Goal: Transaction & Acquisition: Purchase product/service

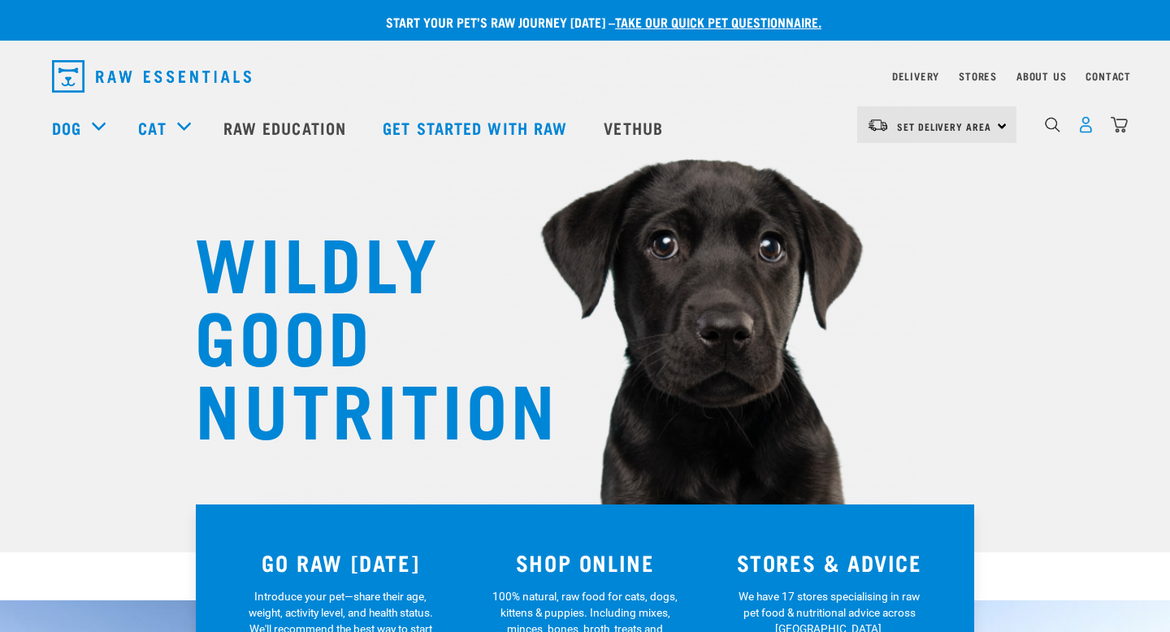
click at [1087, 132] on img "dropdown navigation" at bounding box center [1086, 124] width 17 height 17
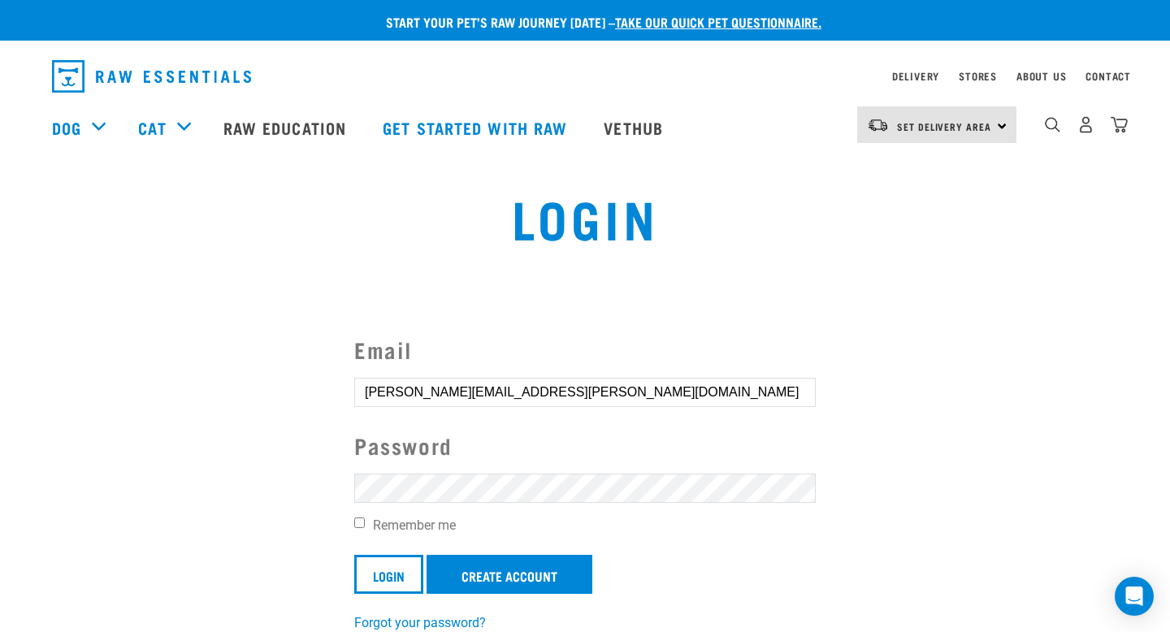
scroll to position [42, 0]
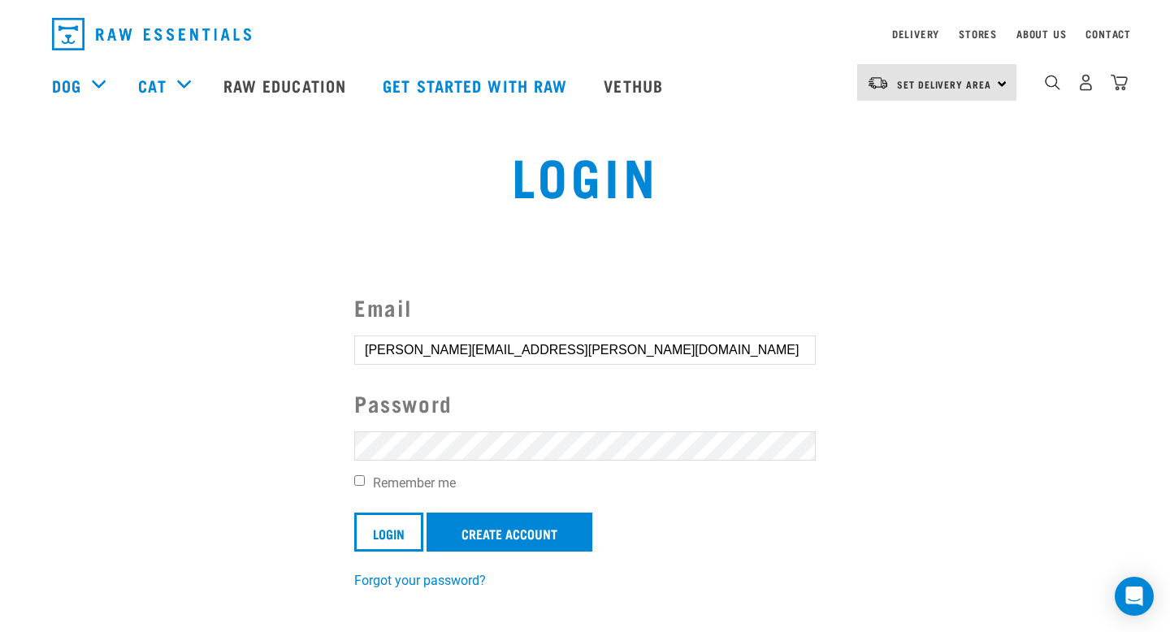
click at [354, 513] on input "Login" at bounding box center [388, 532] width 69 height 39
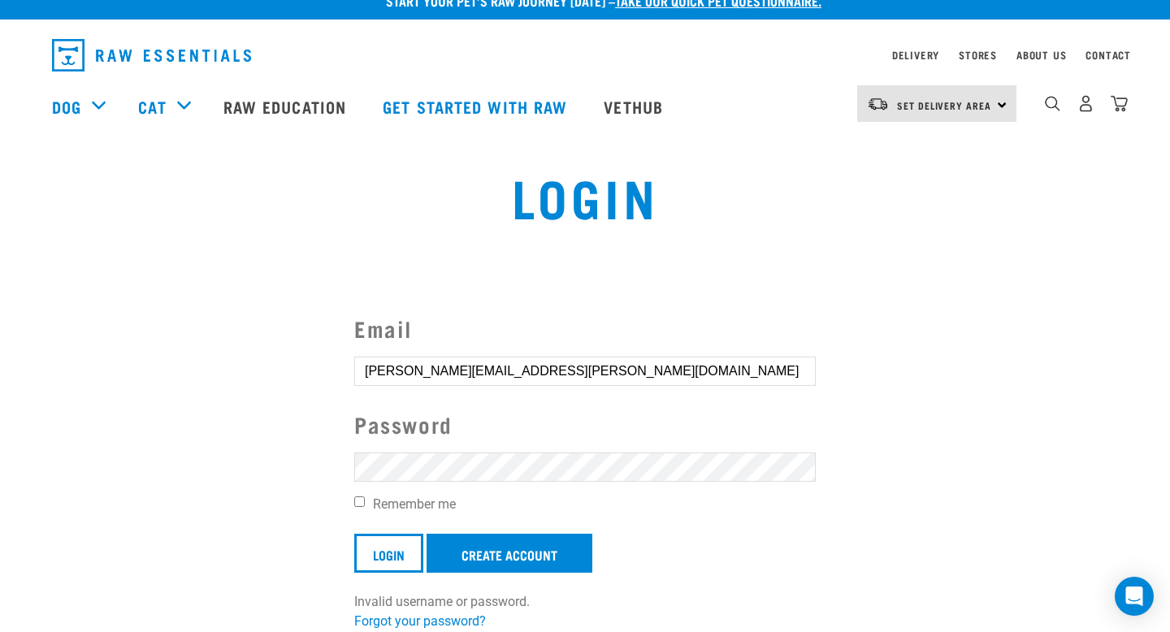
scroll to position [23, 0]
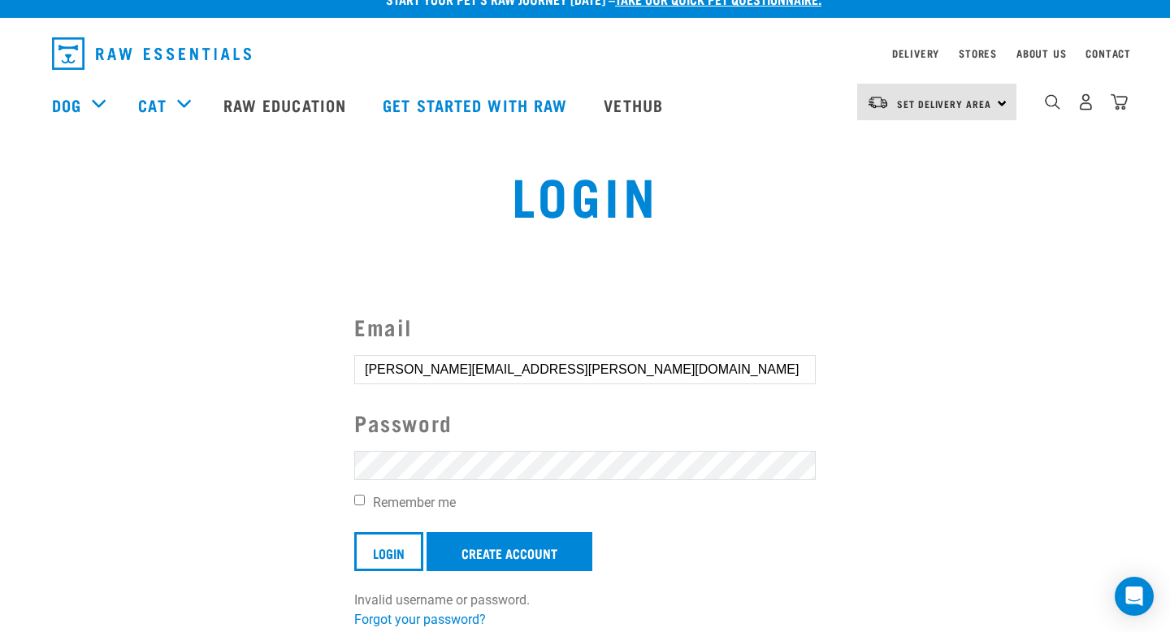
click at [37, 285] on button "delete" at bounding box center [29, 277] width 16 height 16
click at [354, 532] on input "Login" at bounding box center [388, 551] width 69 height 39
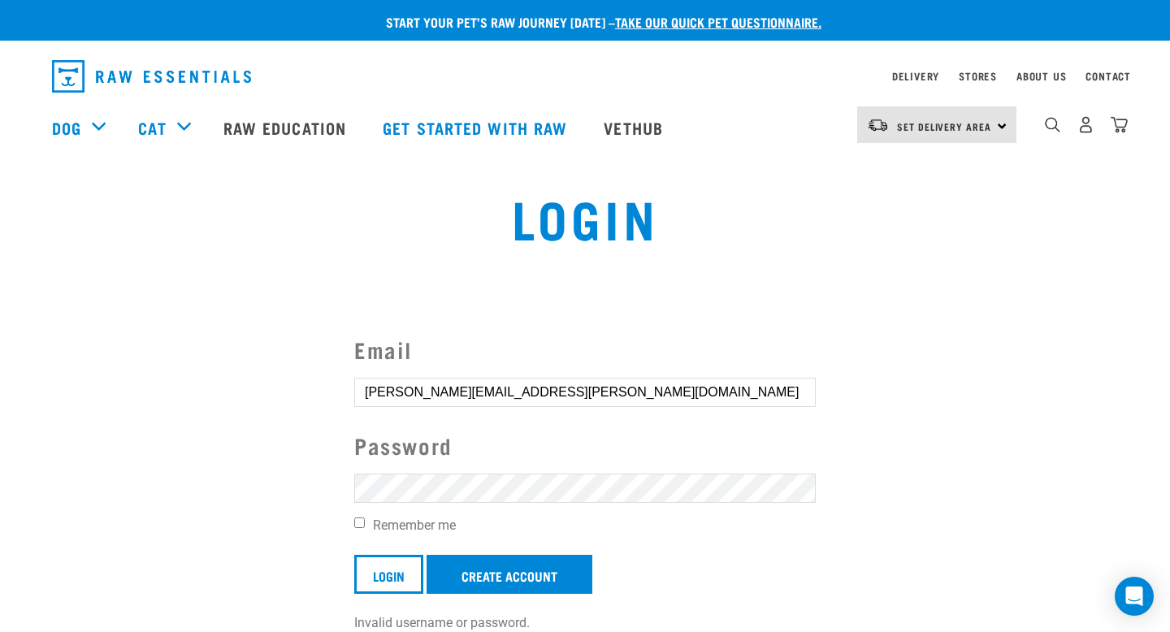
click at [37, 285] on button "delete" at bounding box center [29, 277] width 16 height 16
click at [354, 555] on input "Login" at bounding box center [388, 574] width 69 height 39
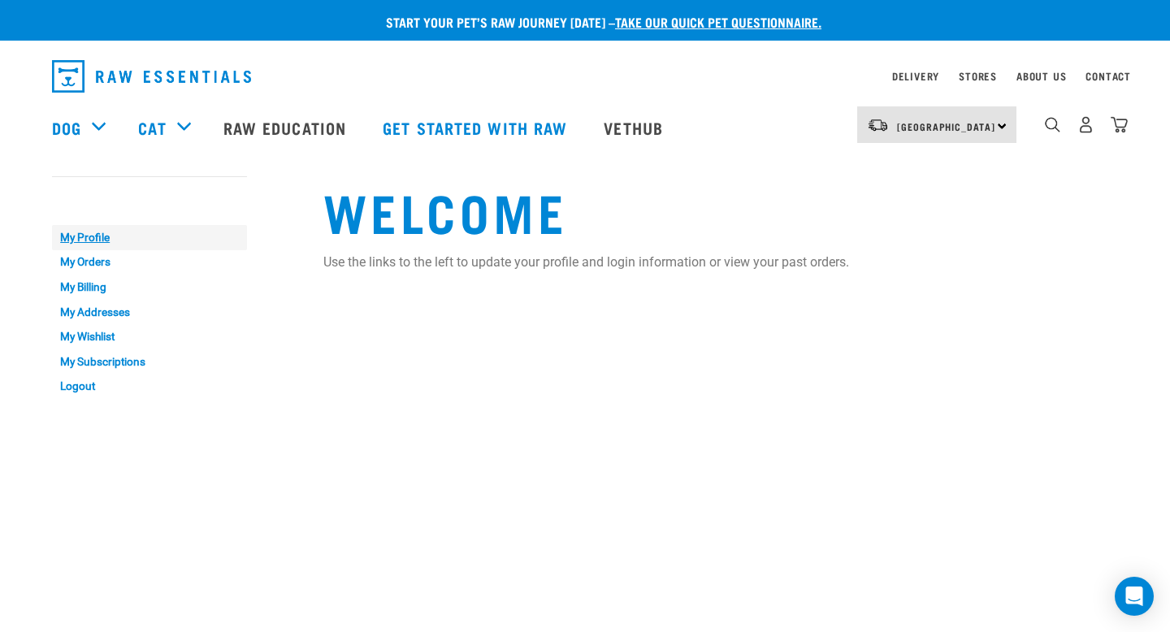
click at [100, 238] on link "My Profile" at bounding box center [149, 237] width 195 height 25
click at [93, 266] on link "My Orders" at bounding box center [149, 262] width 195 height 25
click at [91, 266] on link "My Orders" at bounding box center [149, 262] width 195 height 25
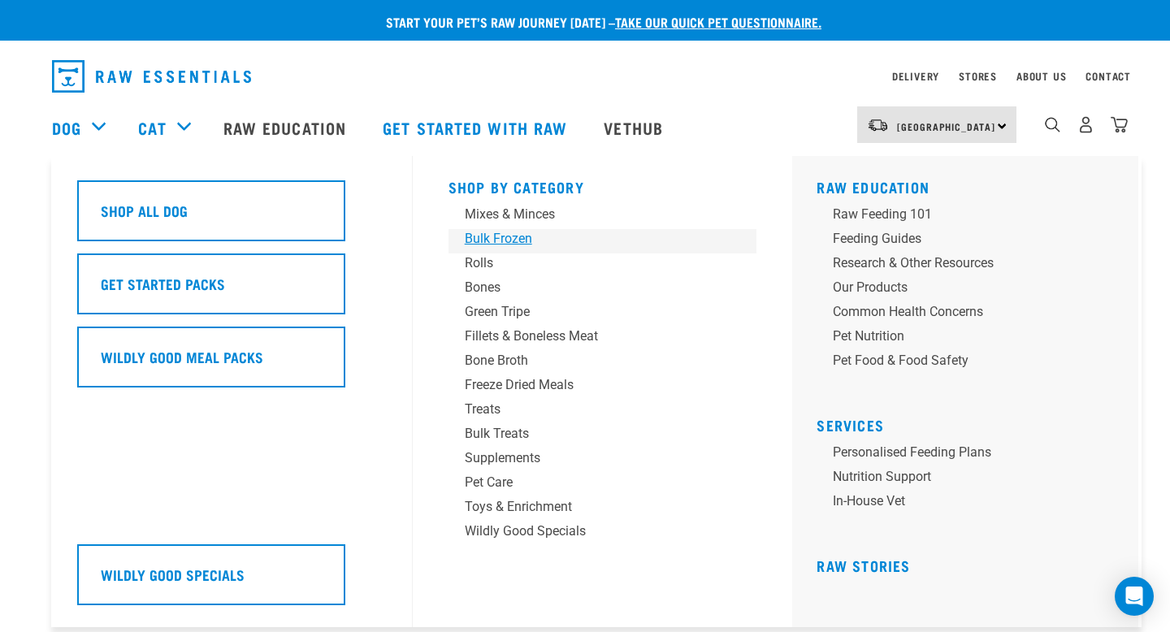
click at [496, 240] on div "Bulk Frozen" at bounding box center [592, 239] width 254 height 20
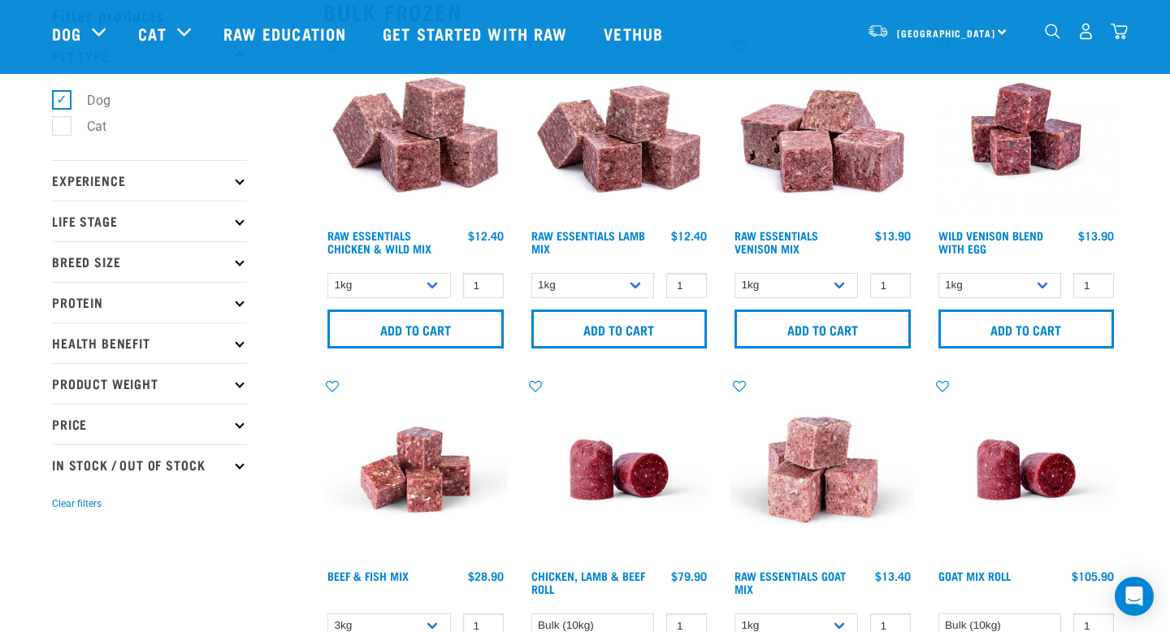
scroll to position [84, 0]
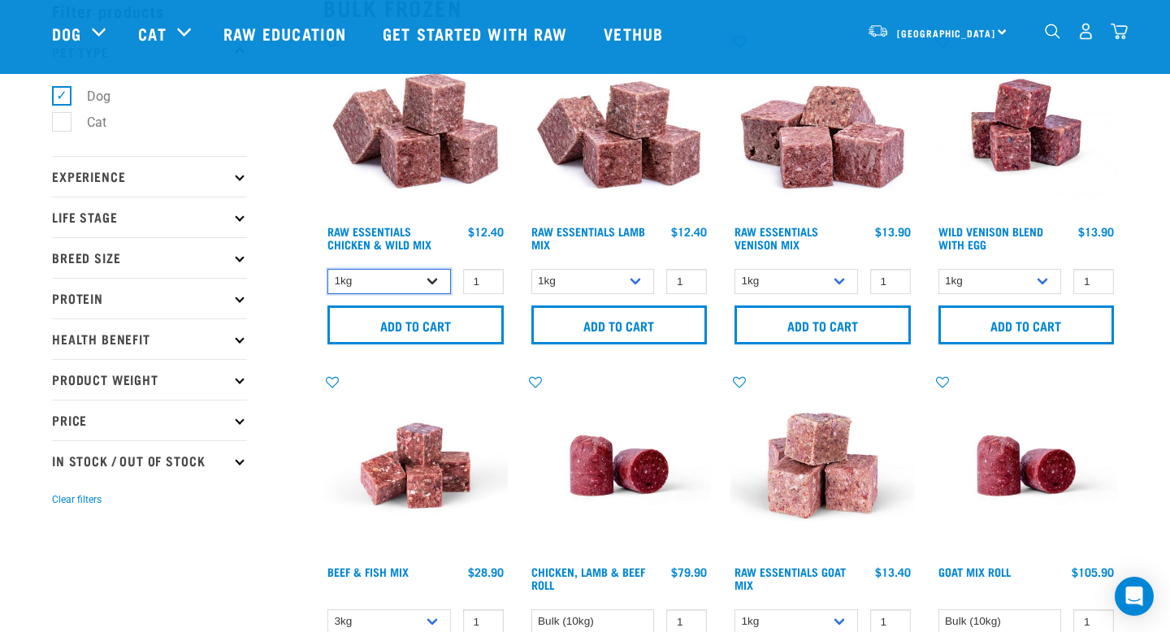
click at [427, 269] on select "1kg 3kg Bulk (10kg)" at bounding box center [390, 281] width 124 height 25
click at [426, 277] on select "1kg 3kg Bulk (10kg)" at bounding box center [390, 281] width 124 height 25
click at [419, 288] on select "1kg 3kg Bulk (10kg)" at bounding box center [390, 281] width 124 height 25
click at [423, 288] on select "1kg 3kg Bulk (10kg)" at bounding box center [390, 281] width 124 height 25
click at [404, 275] on select "1kg 3kg Bulk (10kg)" at bounding box center [390, 281] width 124 height 25
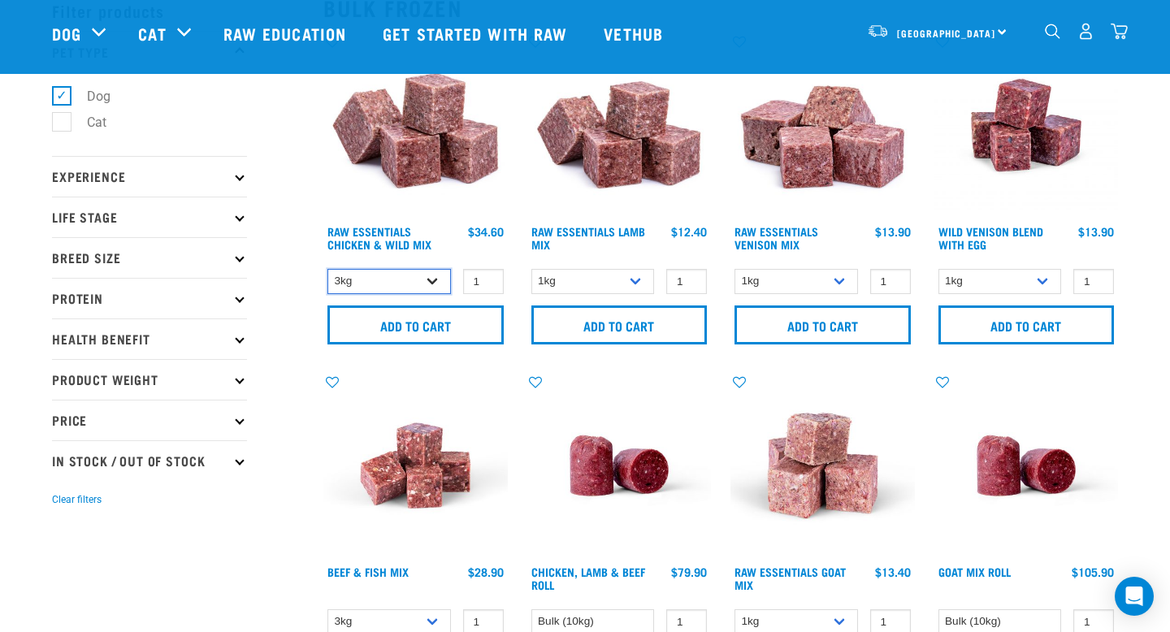
click at [401, 280] on select "1kg 3kg Bulk (10kg)" at bounding box center [390, 281] width 124 height 25
select select "14881"
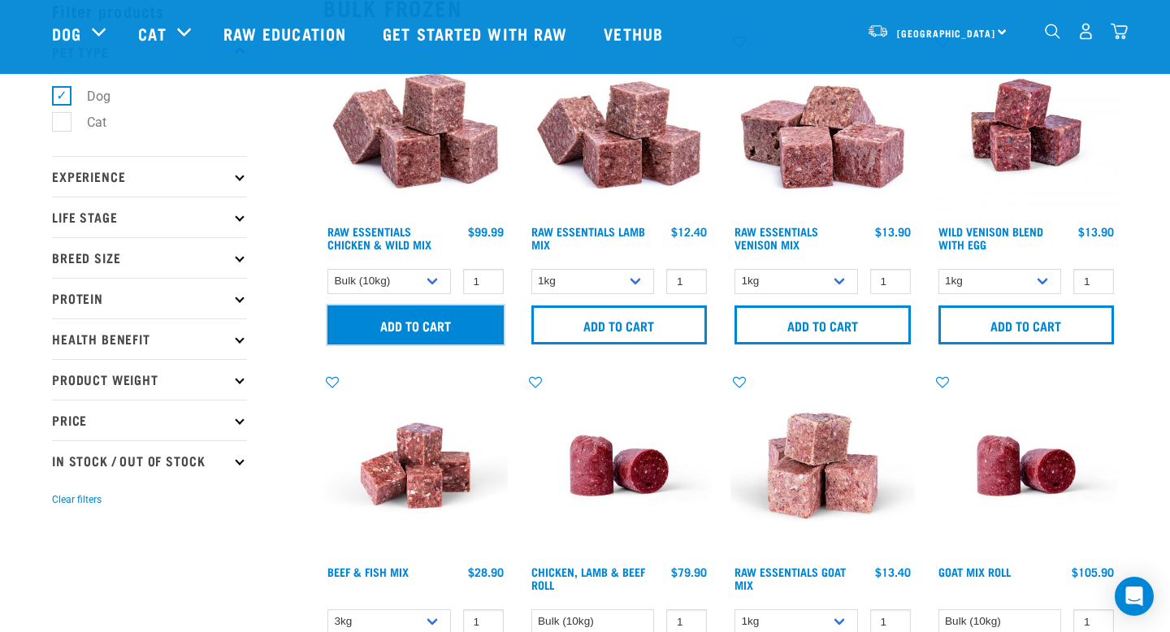
click at [427, 318] on input "Add to cart" at bounding box center [416, 325] width 176 height 39
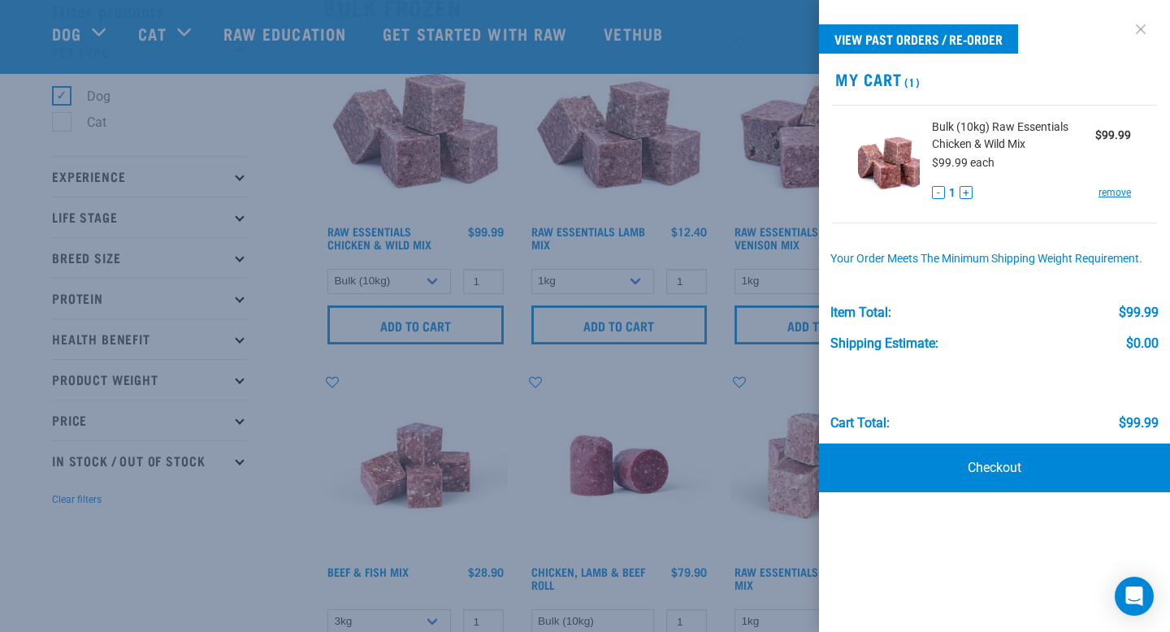
click at [1134, 29] on link at bounding box center [1141, 29] width 26 height 26
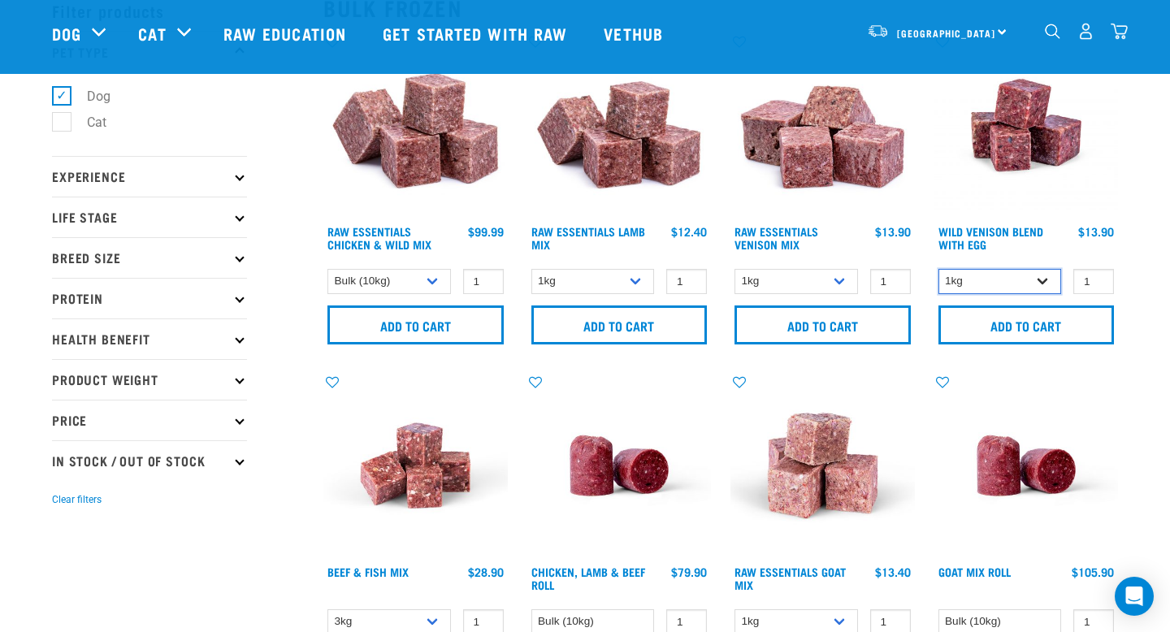
click at [1042, 280] on select "1kg 3kg Bulk (10kg)" at bounding box center [1001, 281] width 124 height 25
select select "50722"
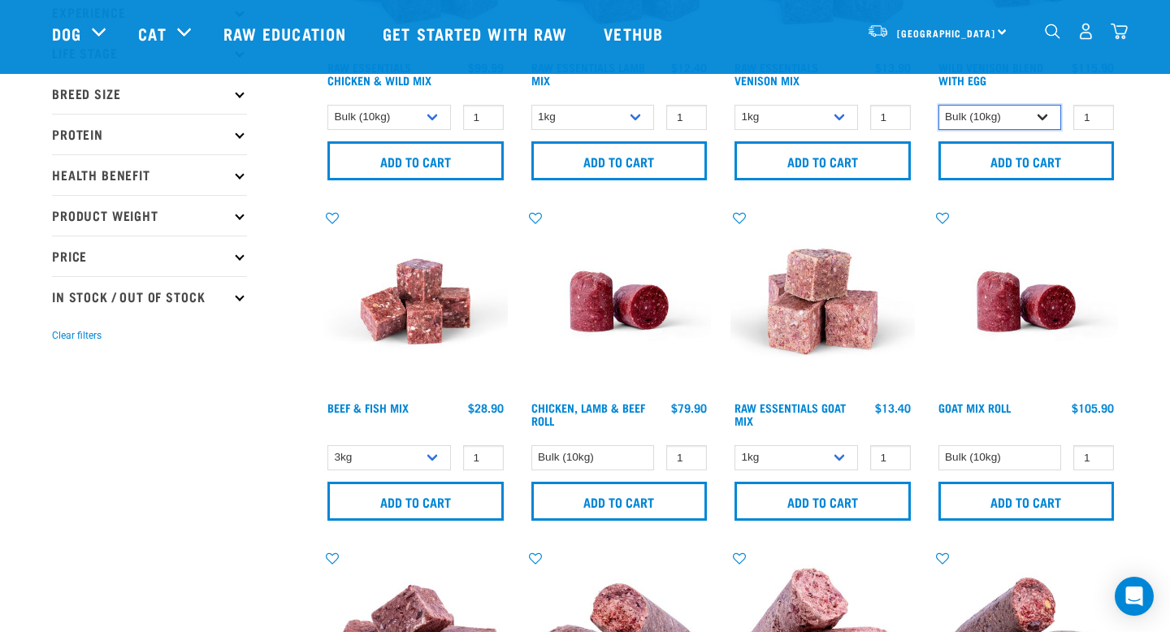
scroll to position [313, 0]
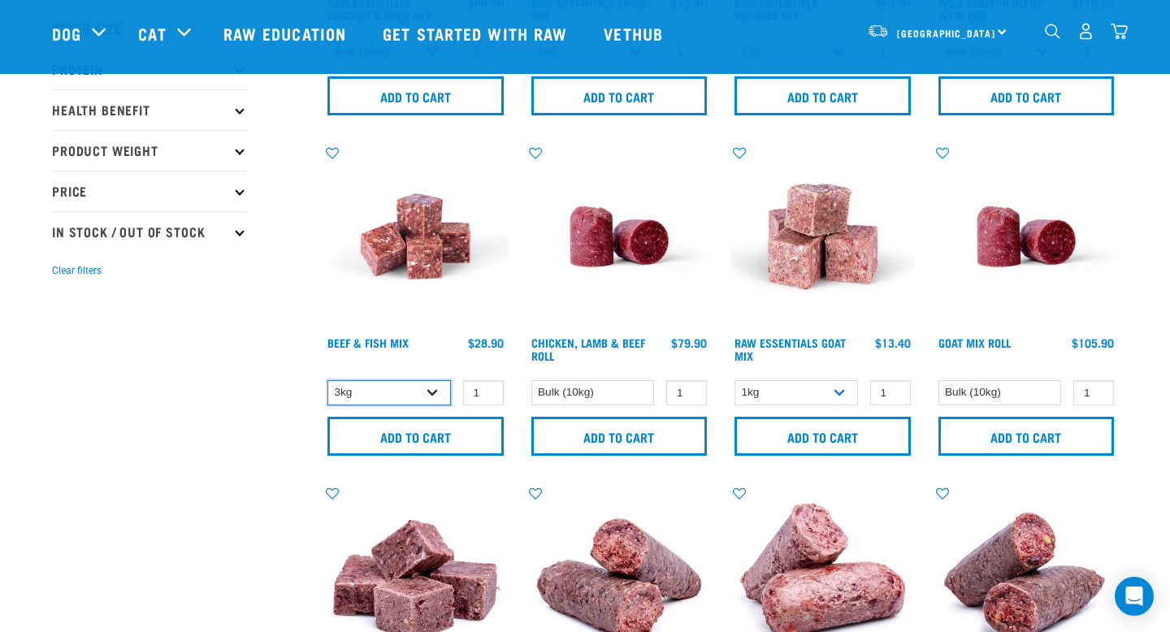
click at [431, 388] on select "3kg Bulk (10kg)" at bounding box center [390, 392] width 124 height 25
select select "435759"
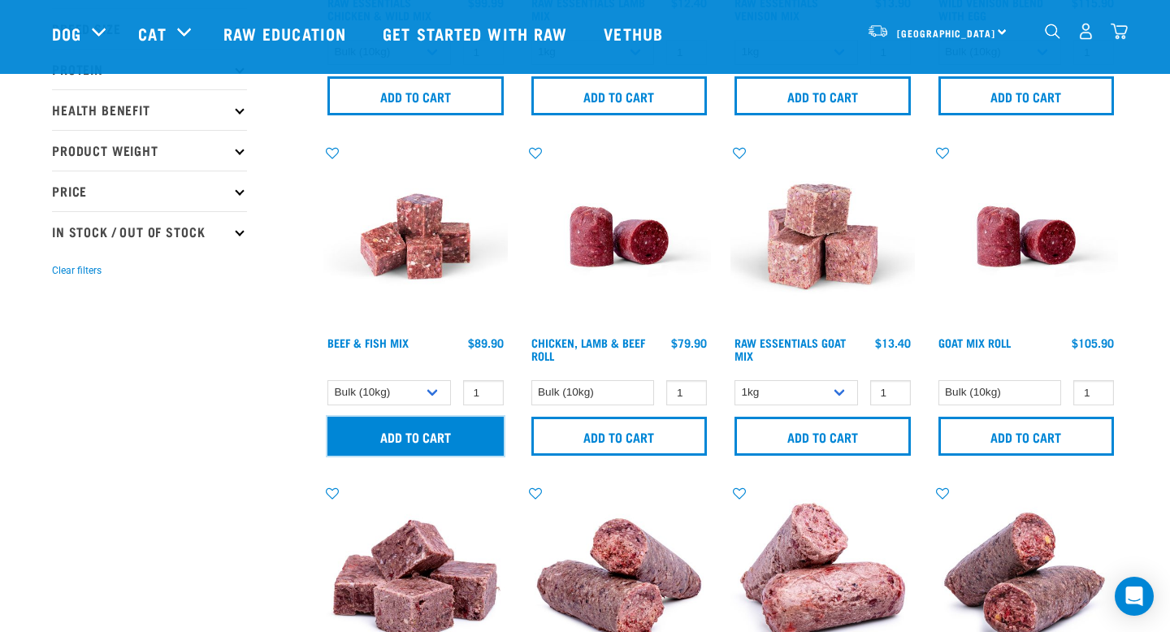
click at [419, 434] on input "Add to cart" at bounding box center [416, 436] width 176 height 39
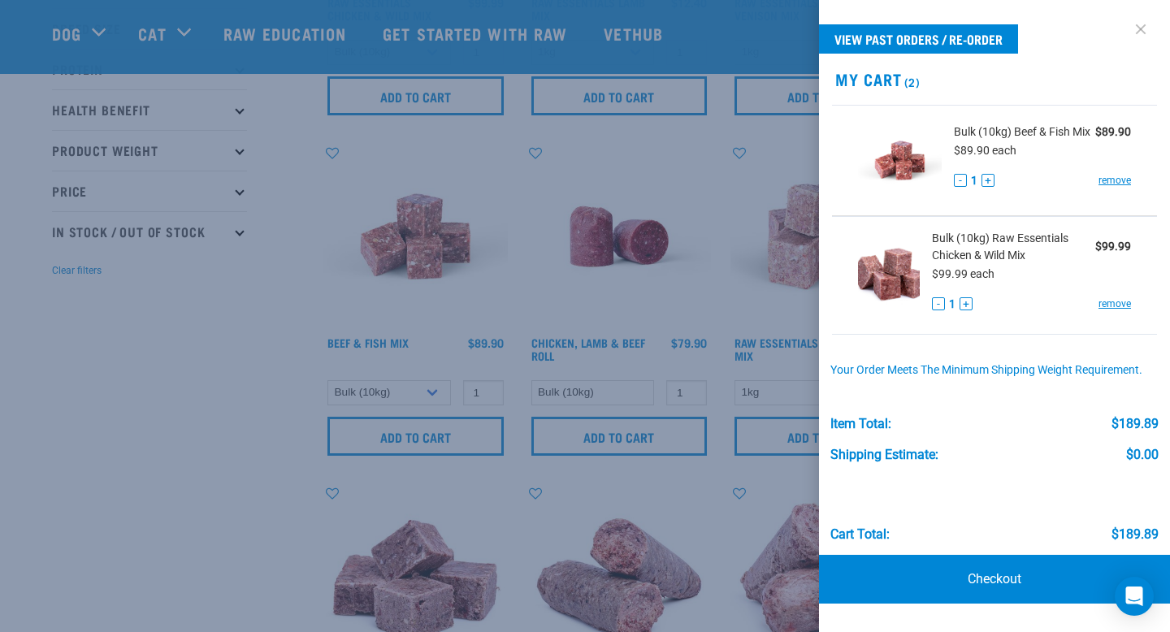
click at [1147, 33] on link at bounding box center [1141, 29] width 26 height 26
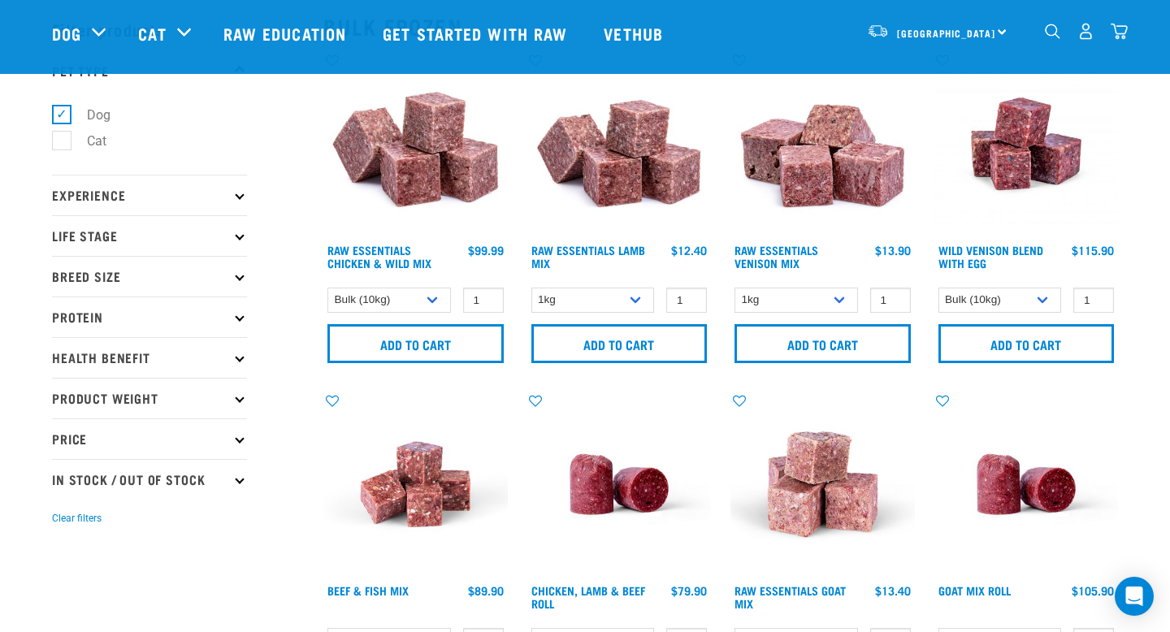
scroll to position [76, 0]
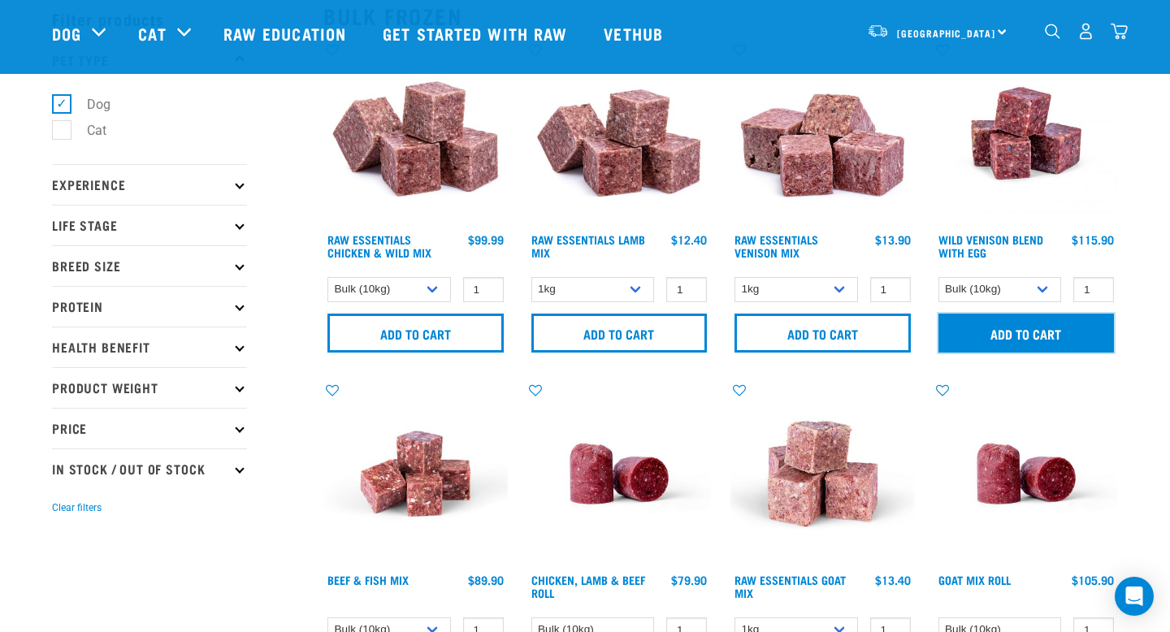
click at [1033, 331] on input "Add to cart" at bounding box center [1027, 333] width 176 height 39
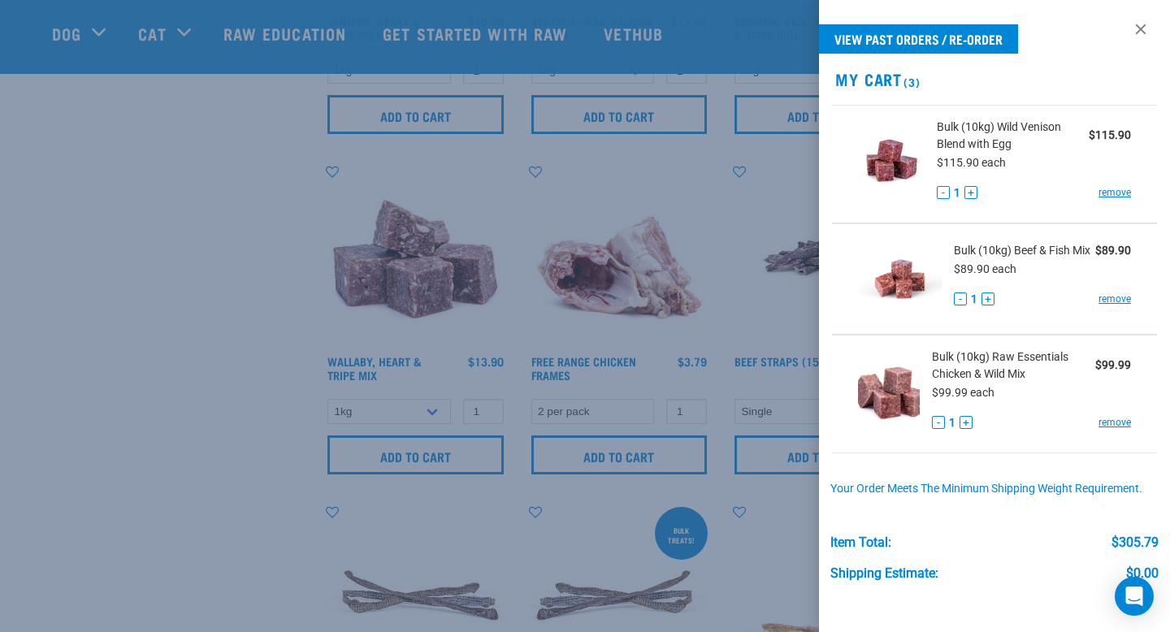
scroll to position [1318, 0]
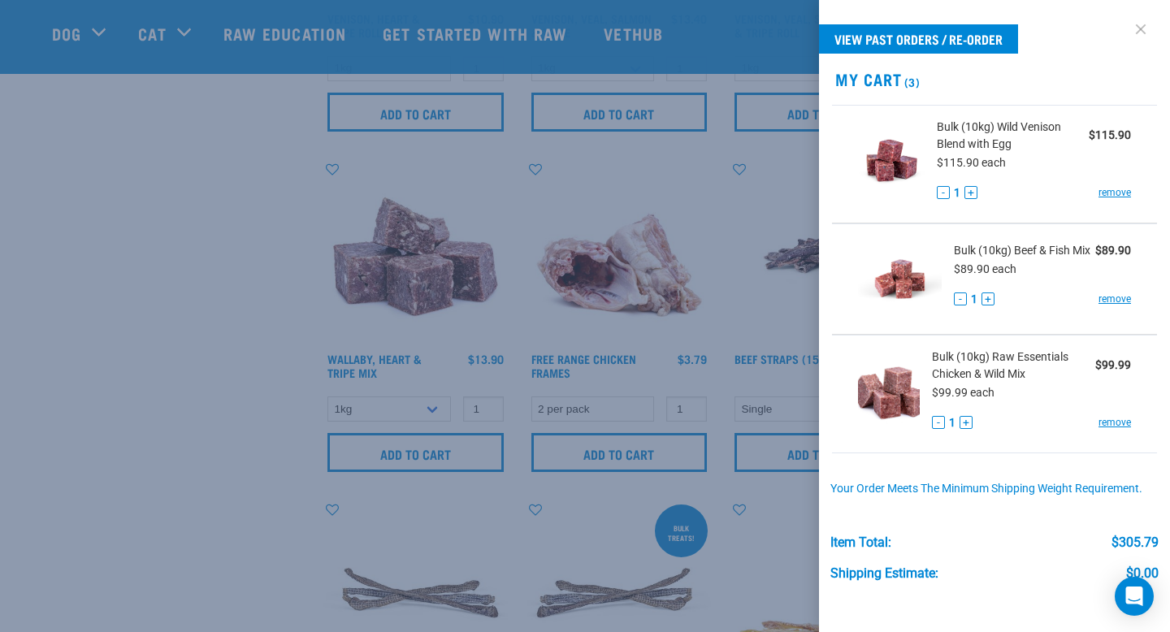
click at [1139, 34] on link at bounding box center [1141, 29] width 26 height 26
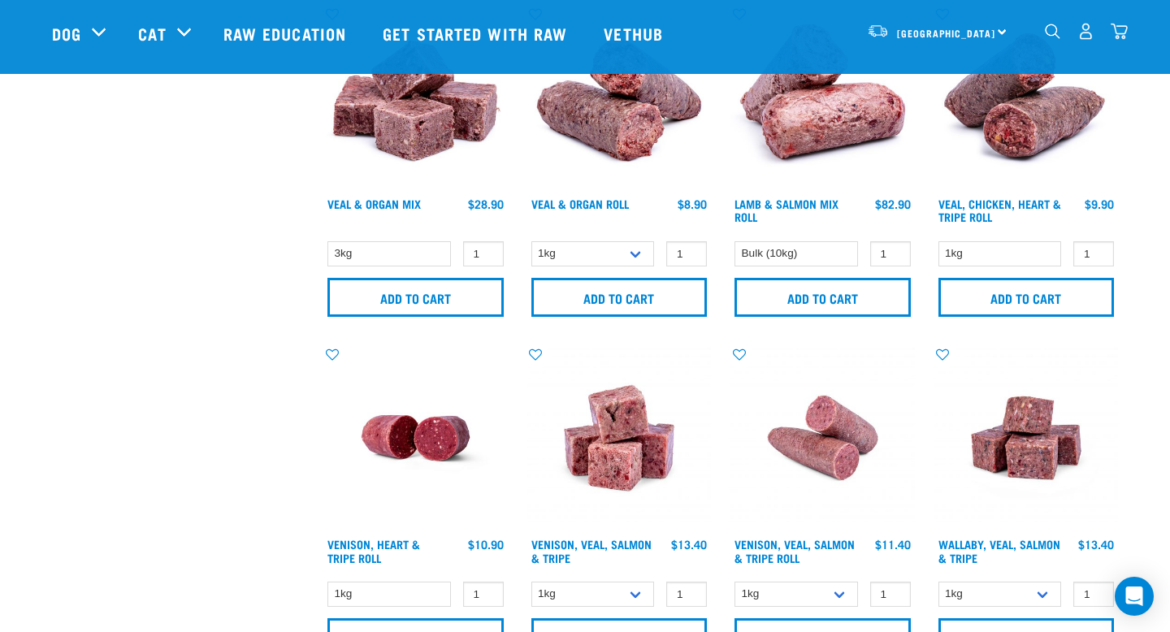
scroll to position [0, 0]
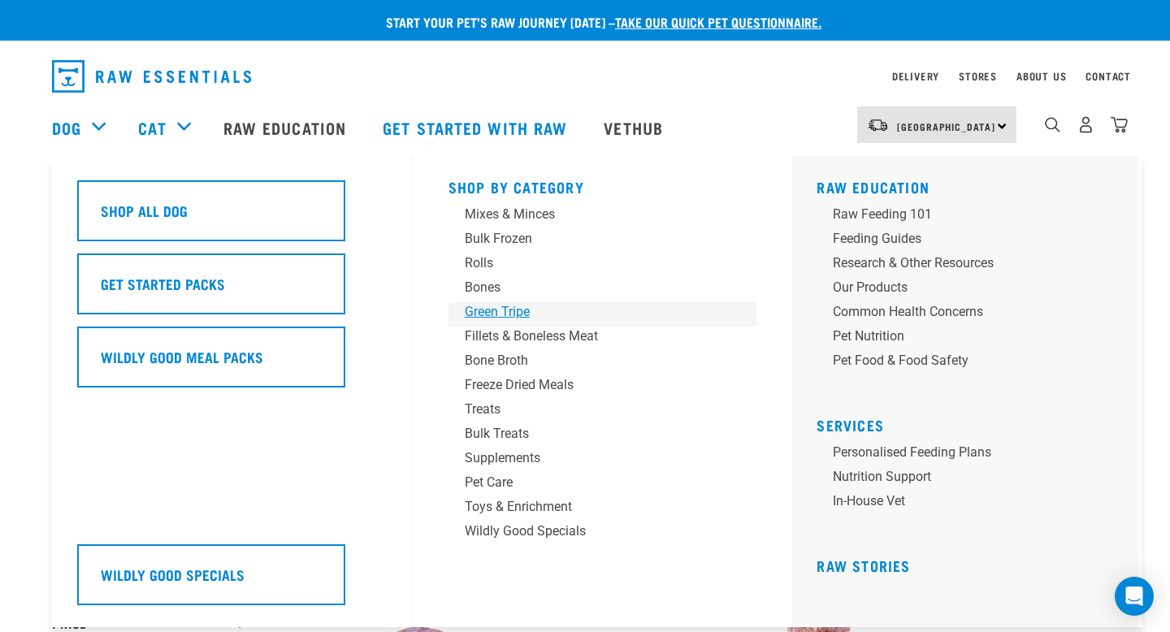
click at [521, 310] on div "Green Tripe" at bounding box center [592, 312] width 254 height 20
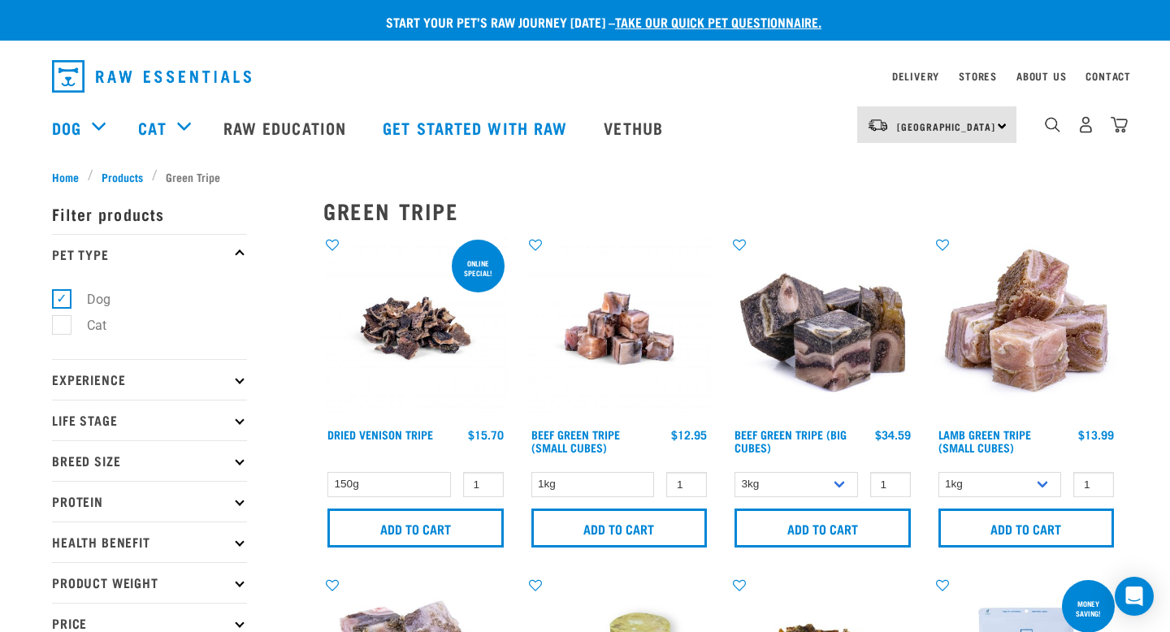
scroll to position [68, 0]
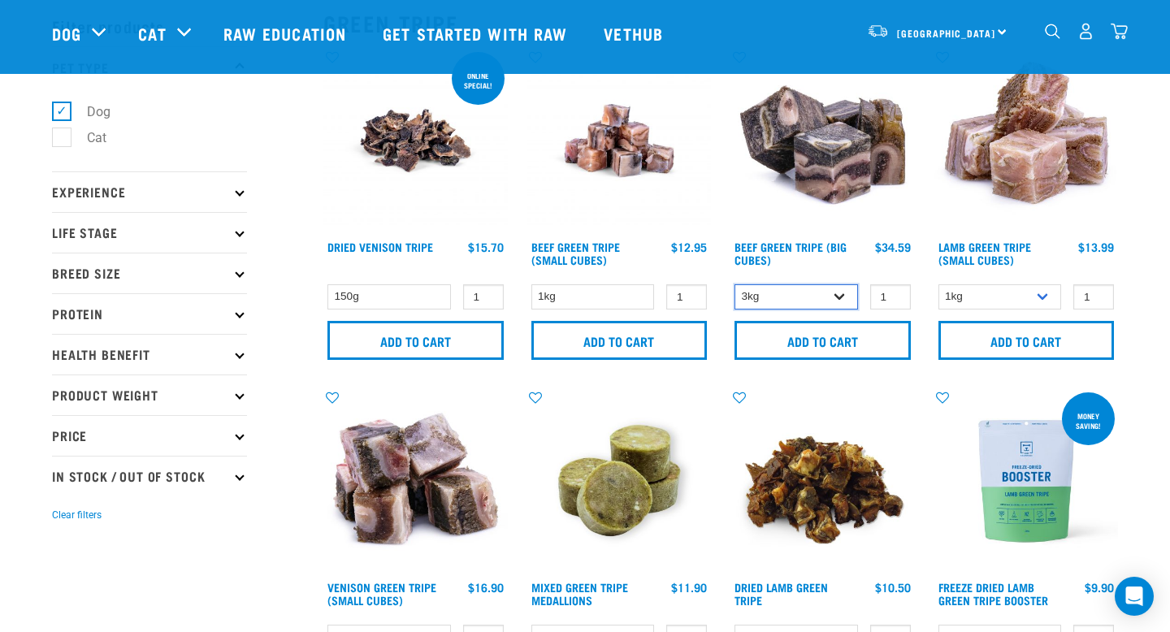
click at [830, 294] on select "3kg Bulk (10kg)" at bounding box center [797, 296] width 124 height 25
click at [835, 293] on select "3kg Bulk (10kg)" at bounding box center [797, 296] width 124 height 25
select select "346"
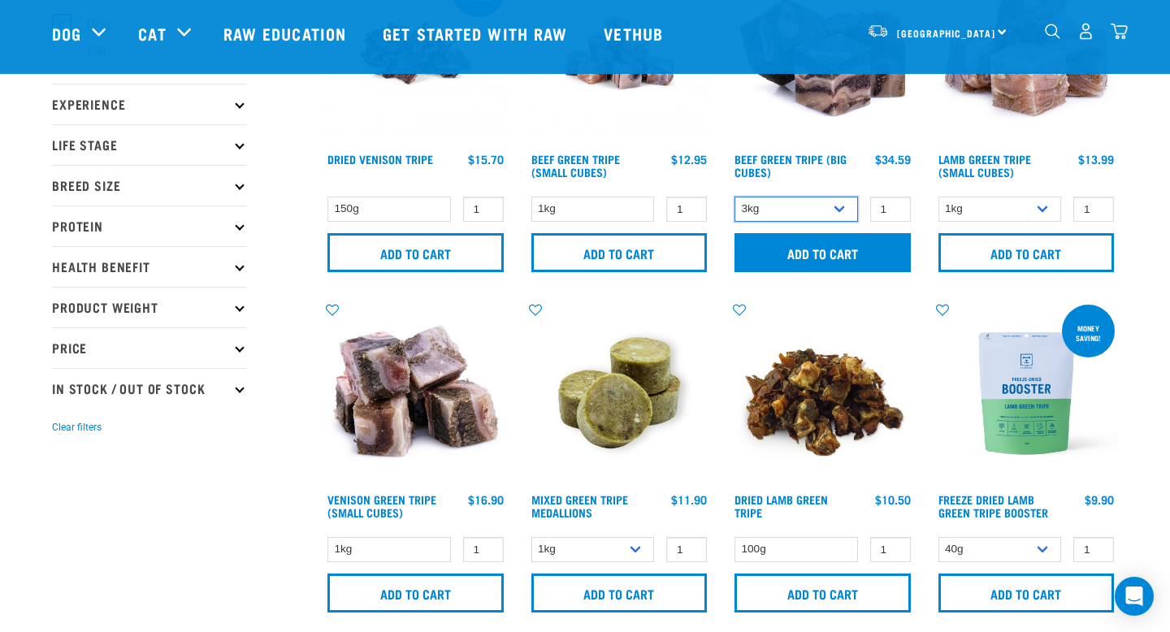
scroll to position [170, 0]
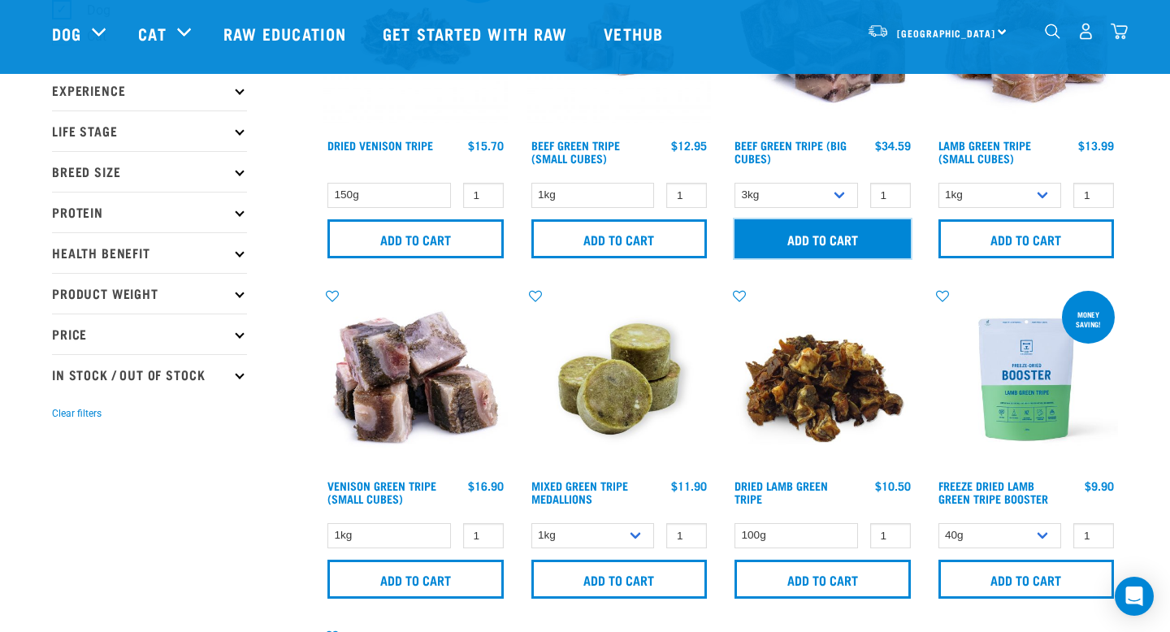
click at [831, 232] on input "Add to cart" at bounding box center [823, 238] width 176 height 39
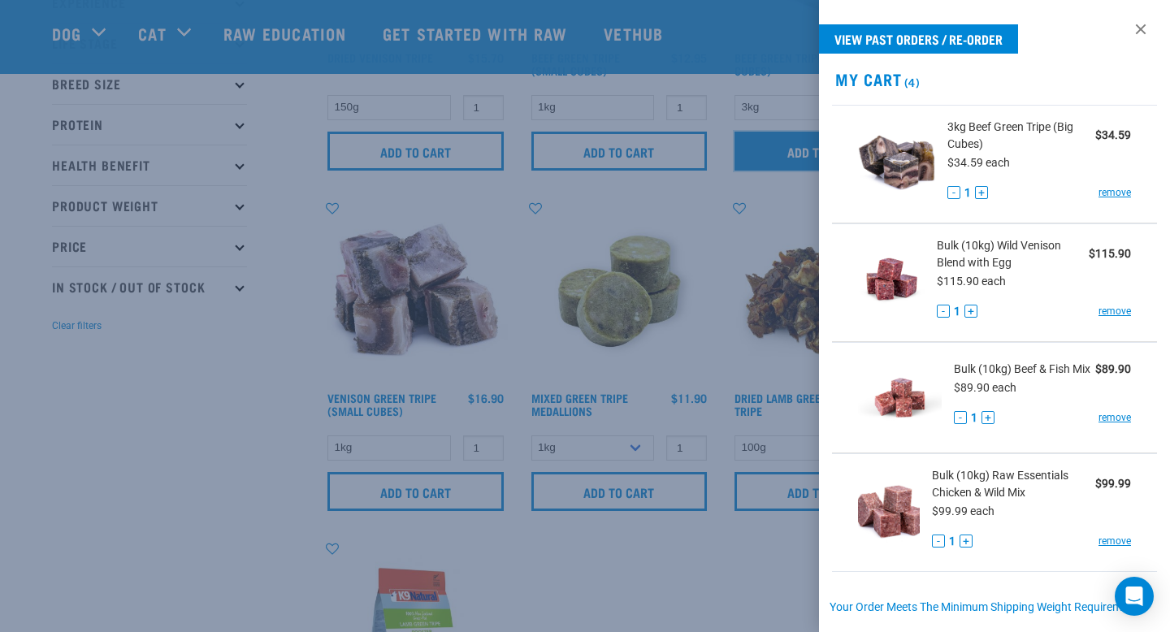
scroll to position [260, 0]
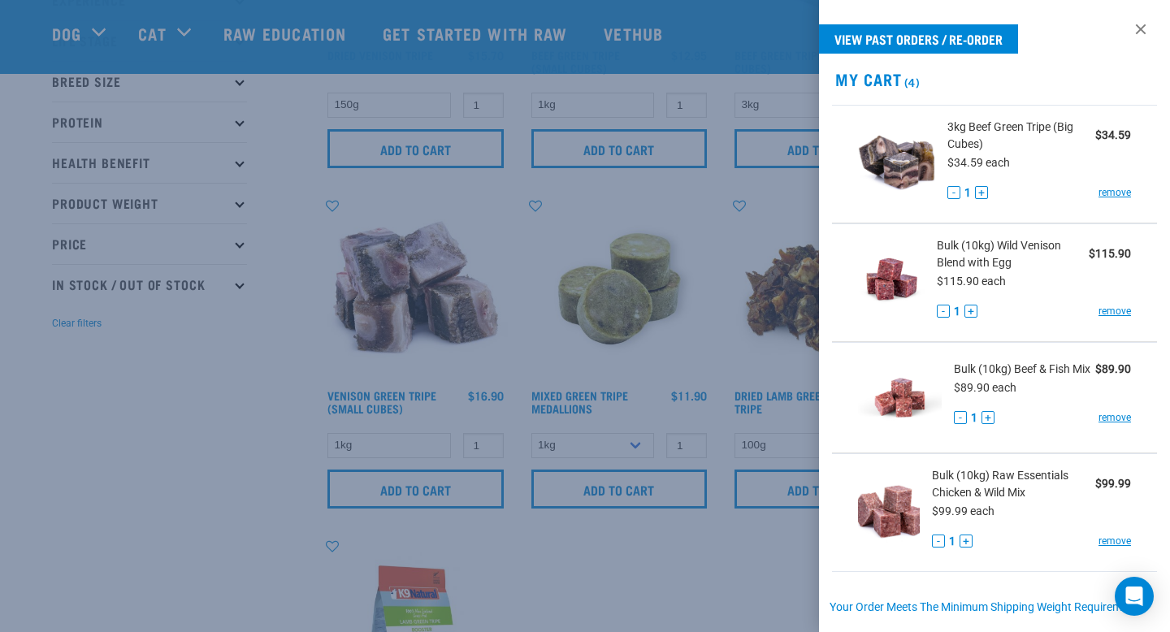
click at [695, 346] on div at bounding box center [585, 316] width 1170 height 632
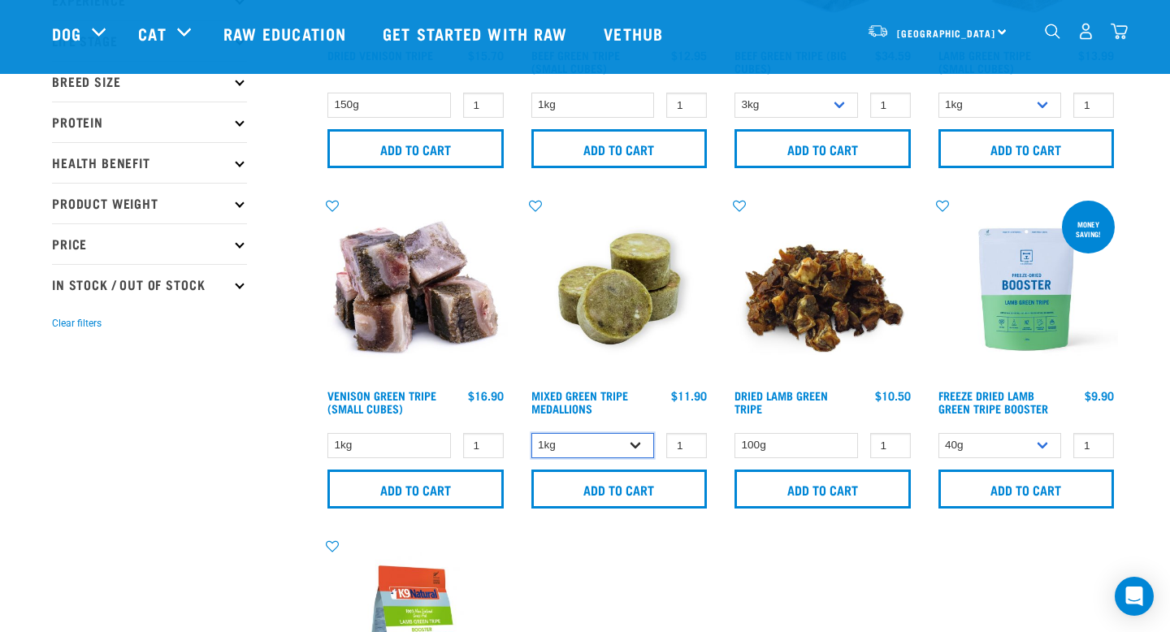
click at [637, 440] on select "1kg 3kg" at bounding box center [594, 445] width 124 height 25
select select "656871"
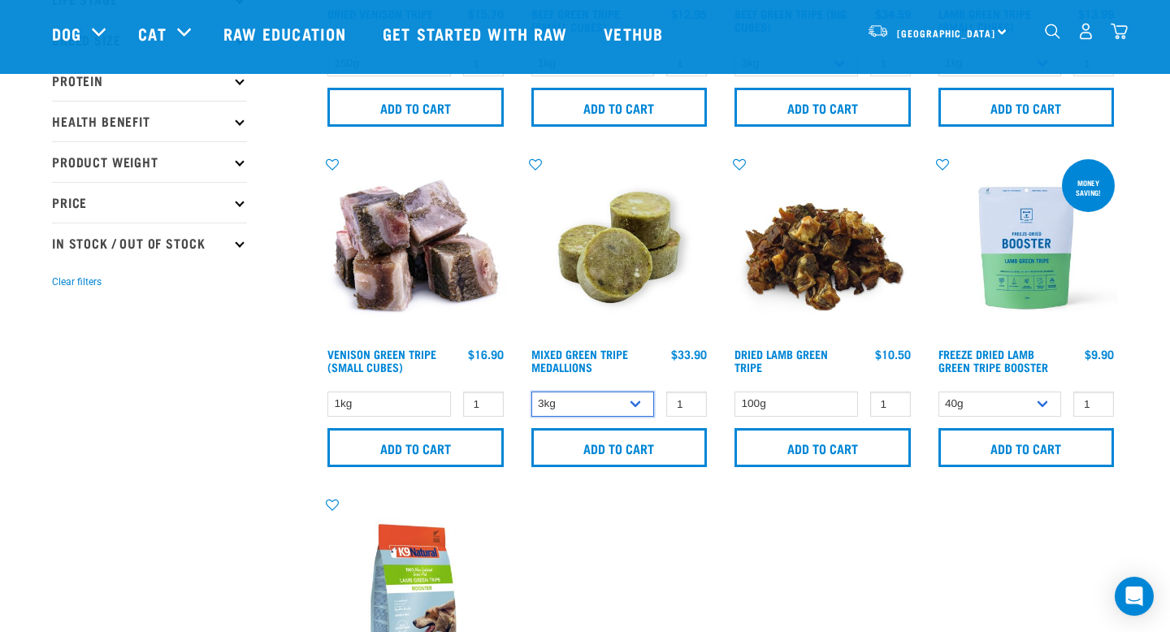
scroll to position [304, 0]
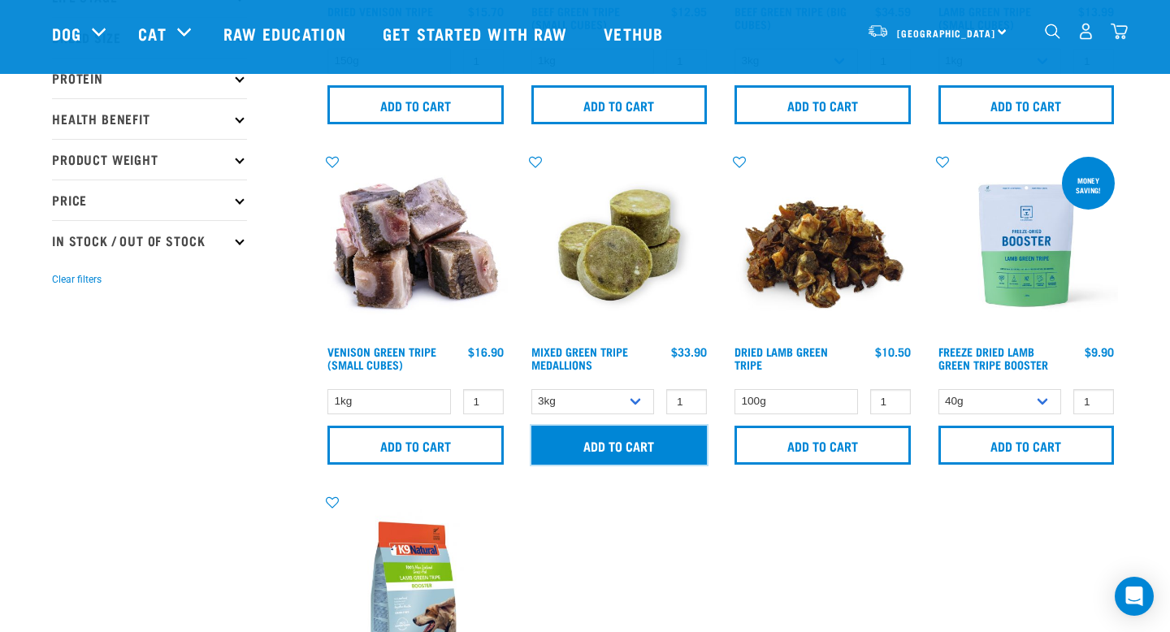
click at [615, 454] on input "Add to cart" at bounding box center [620, 445] width 176 height 39
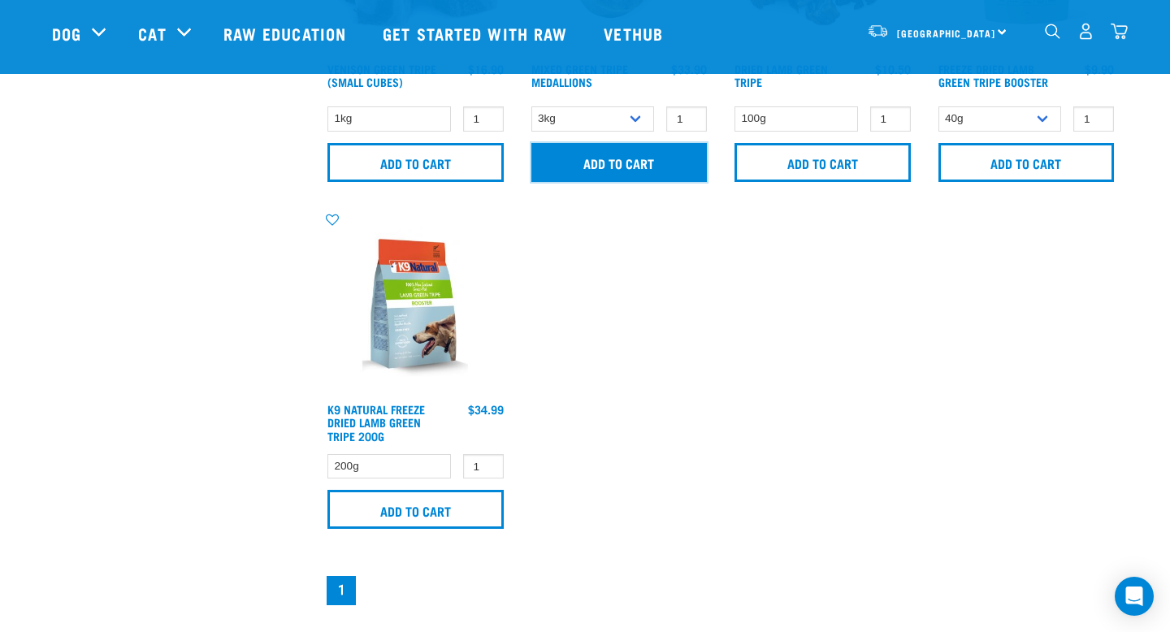
scroll to position [590, 0]
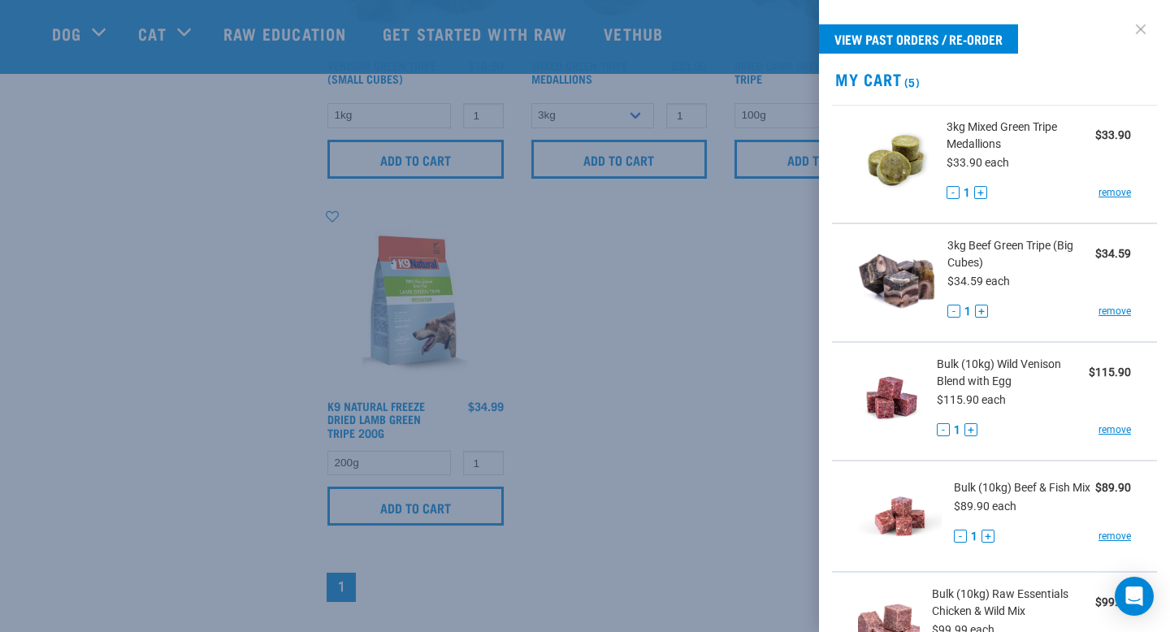
click at [1145, 28] on link at bounding box center [1141, 29] width 26 height 26
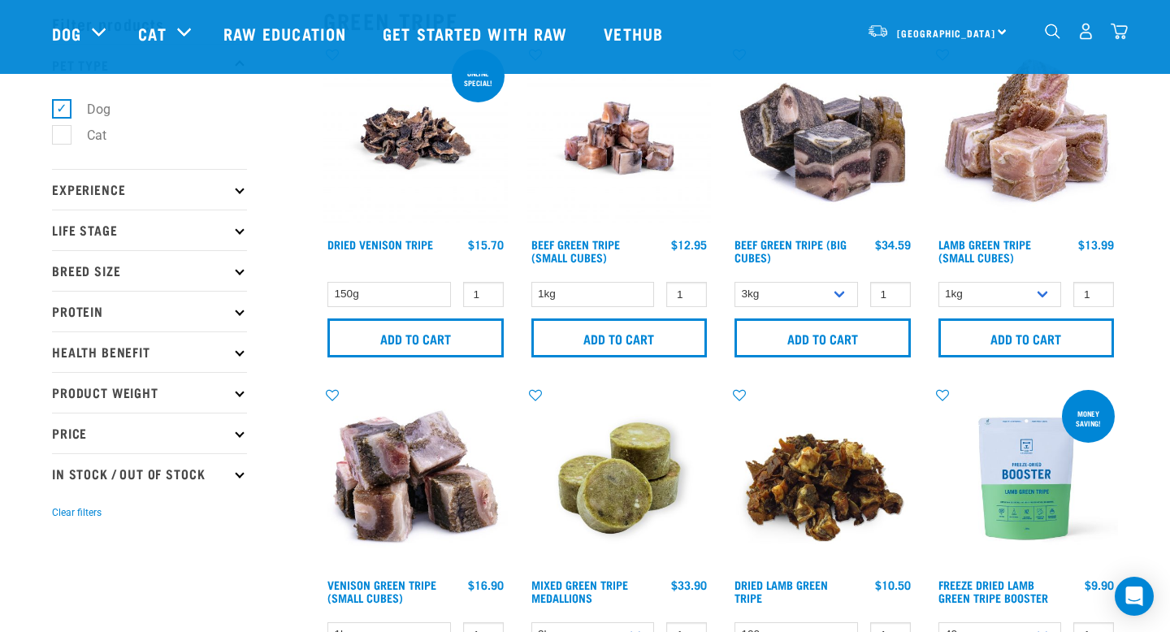
scroll to position [0, 0]
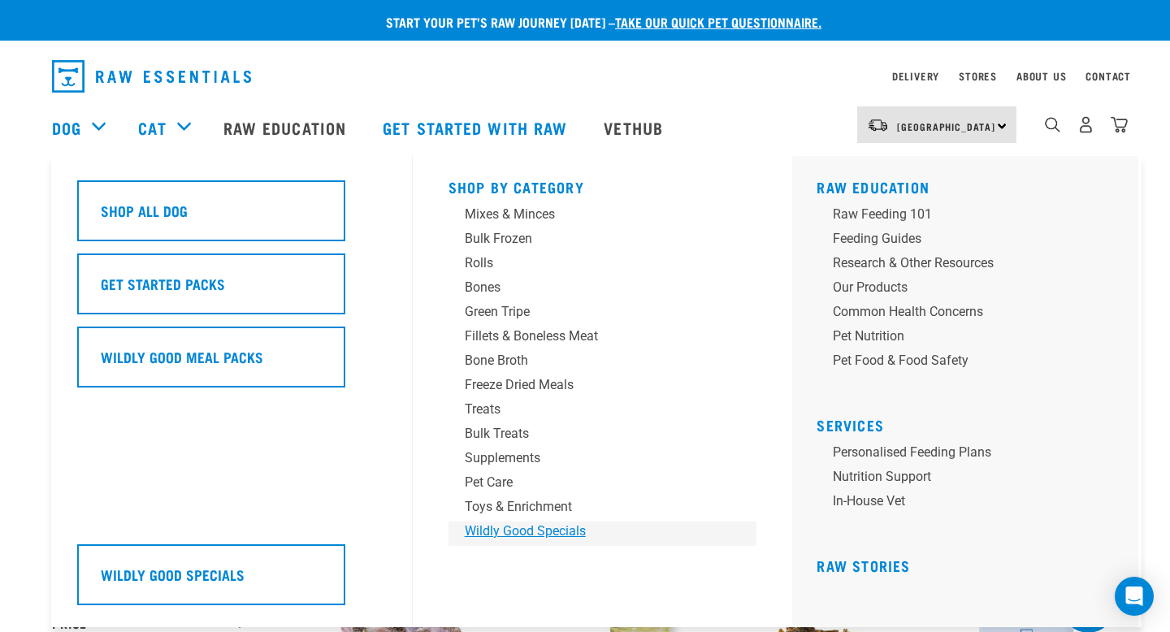
click at [566, 528] on div "Wildly Good Specials" at bounding box center [592, 532] width 254 height 20
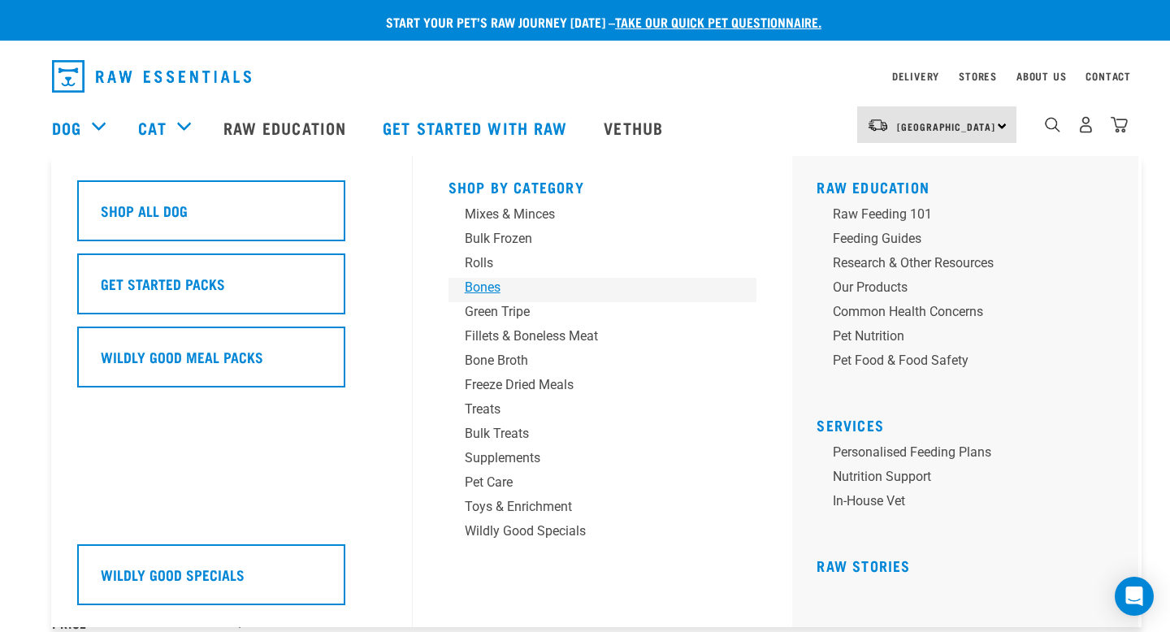
click at [493, 289] on div "Bones" at bounding box center [592, 288] width 254 height 20
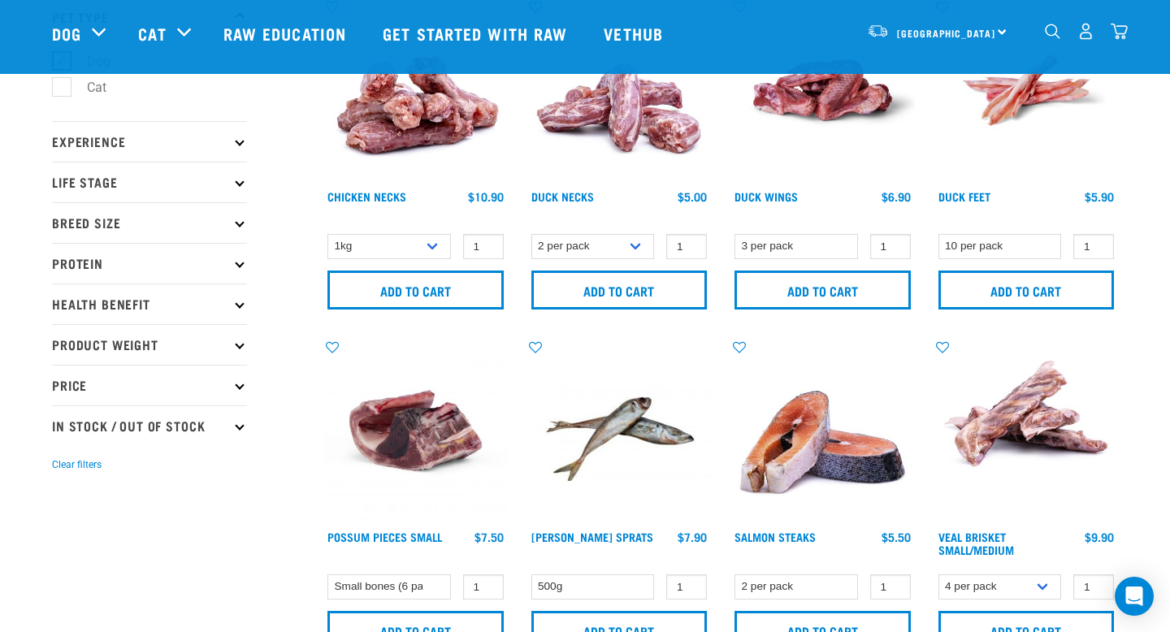
scroll to position [106, 0]
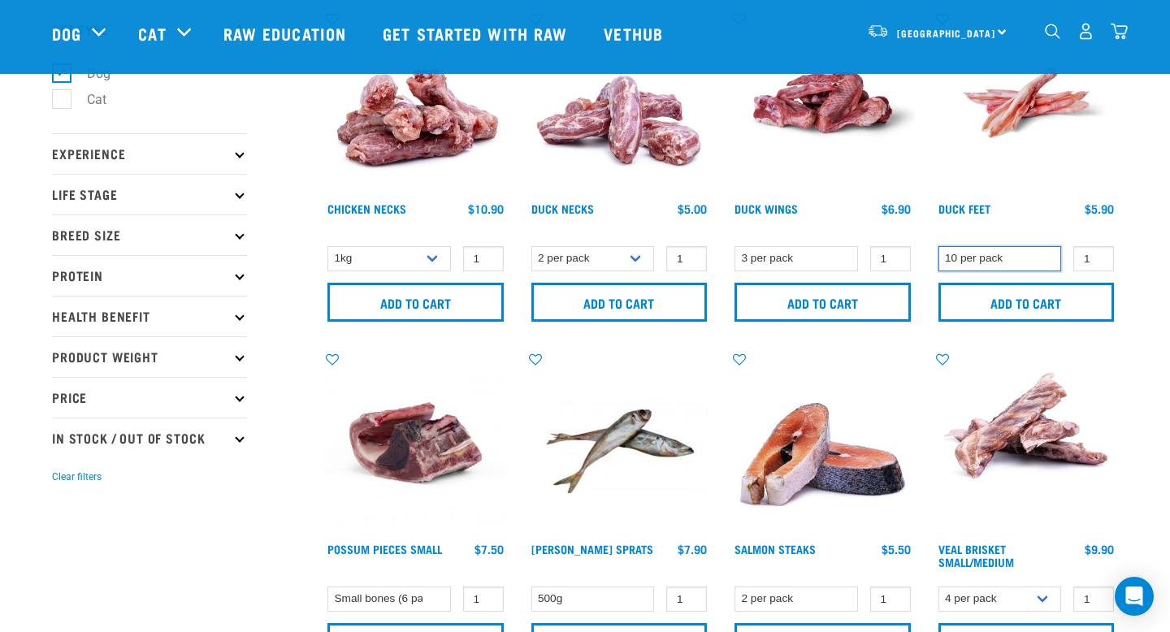
click at [1019, 265] on select "10 per pack" at bounding box center [1001, 258] width 124 height 25
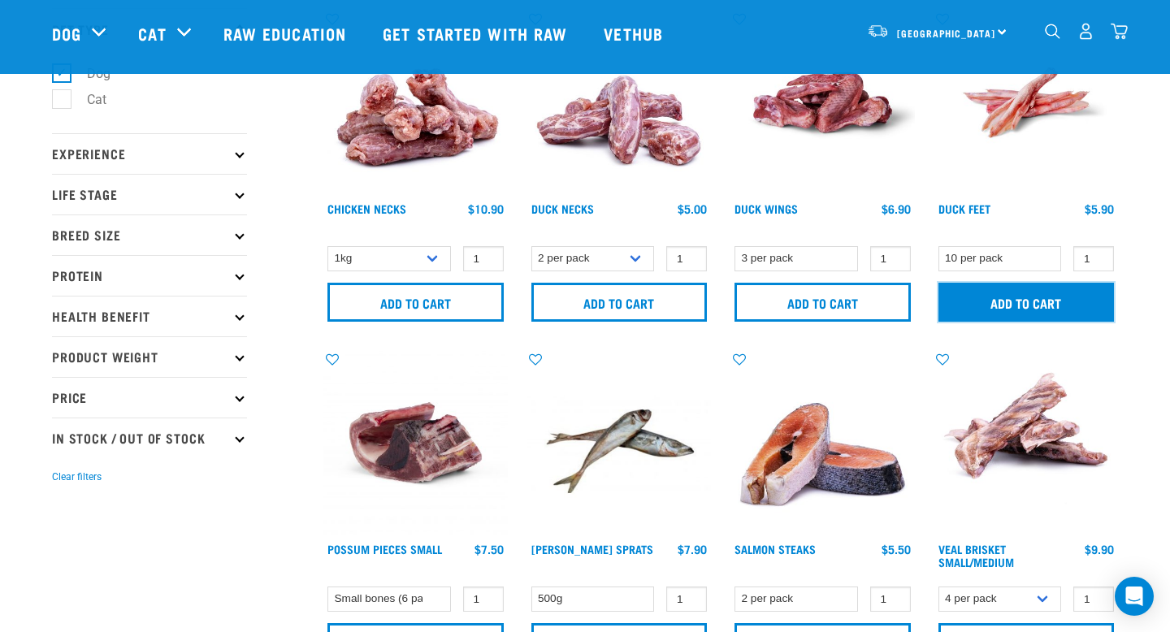
click at [1068, 298] on input "Add to cart" at bounding box center [1027, 302] width 176 height 39
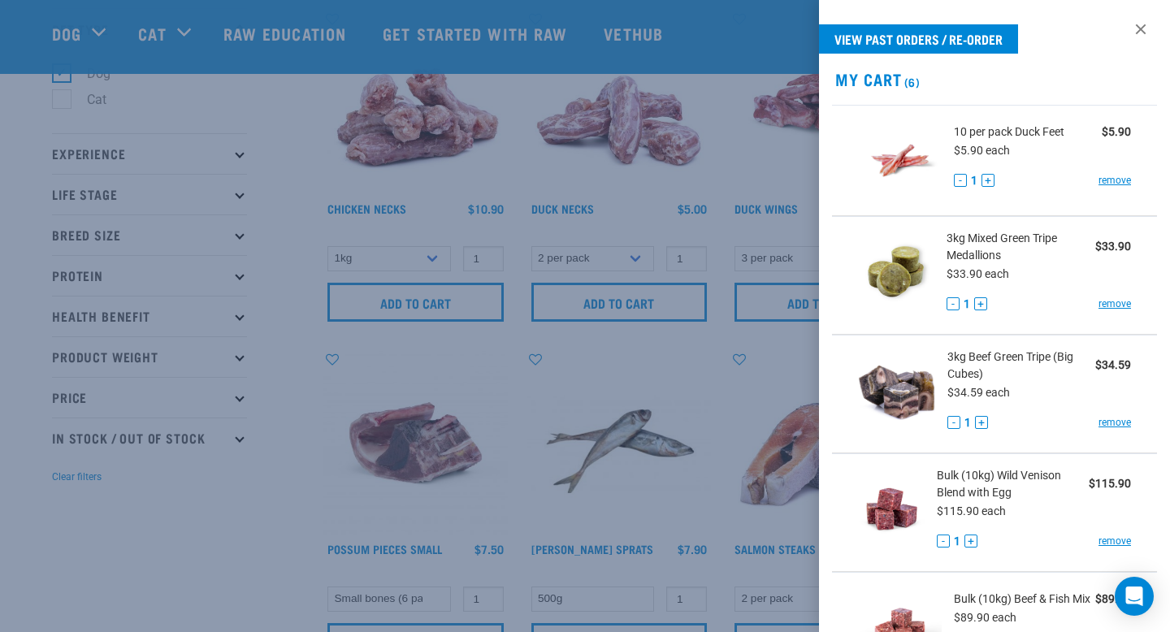
click at [751, 151] on div at bounding box center [585, 316] width 1170 height 632
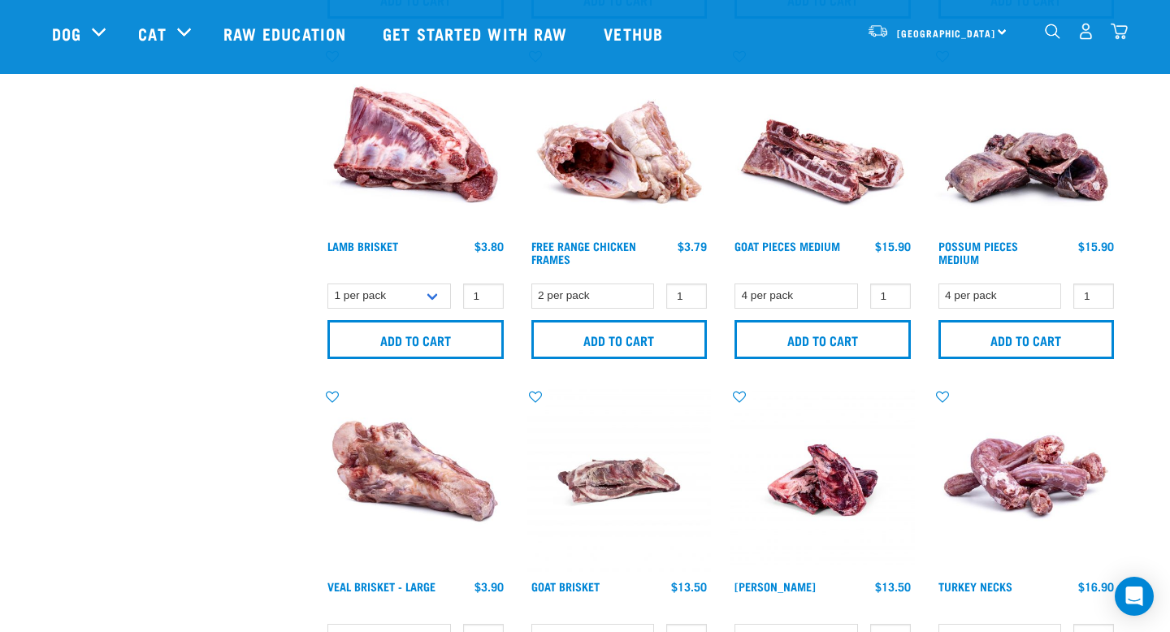
scroll to position [739, 0]
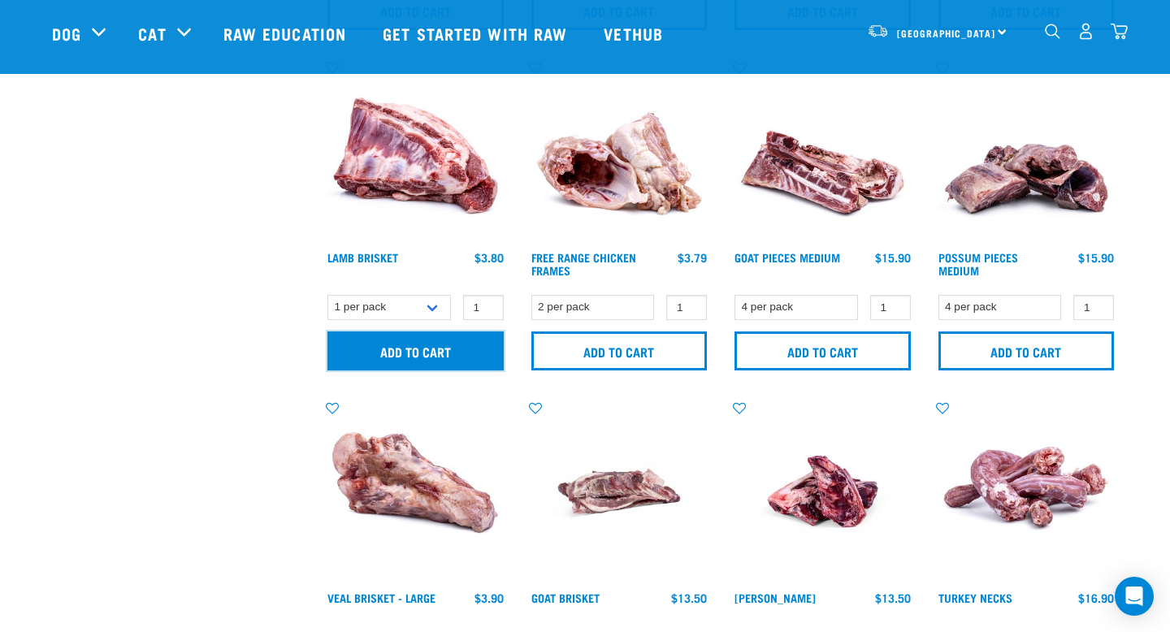
click at [430, 348] on input "Add to cart" at bounding box center [416, 351] width 176 height 39
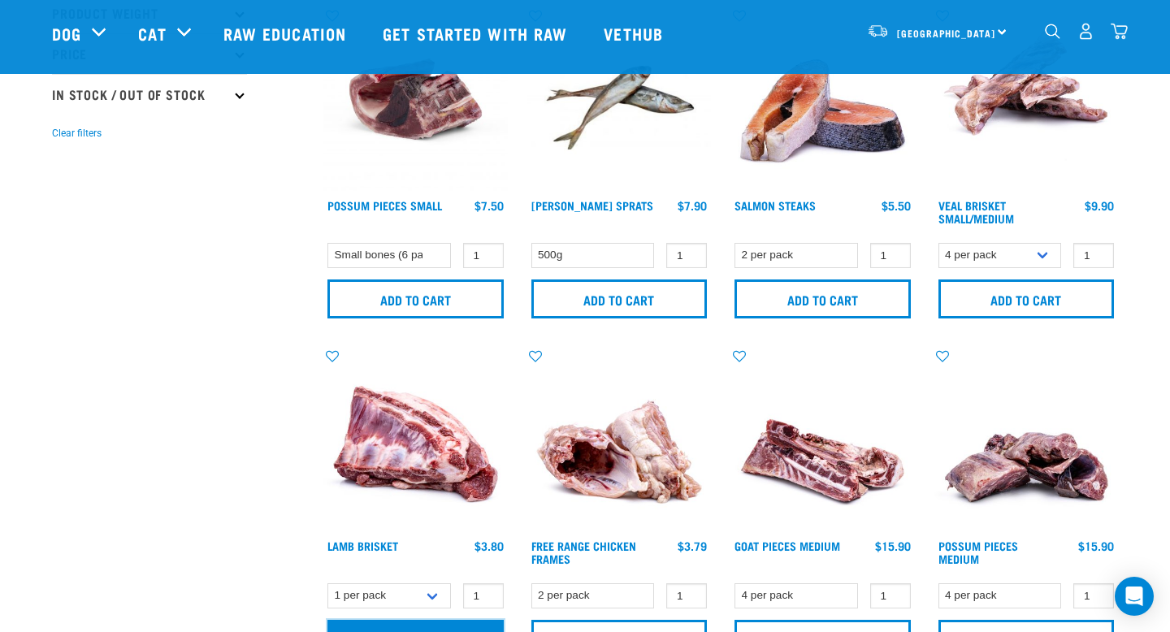
scroll to position [440, 0]
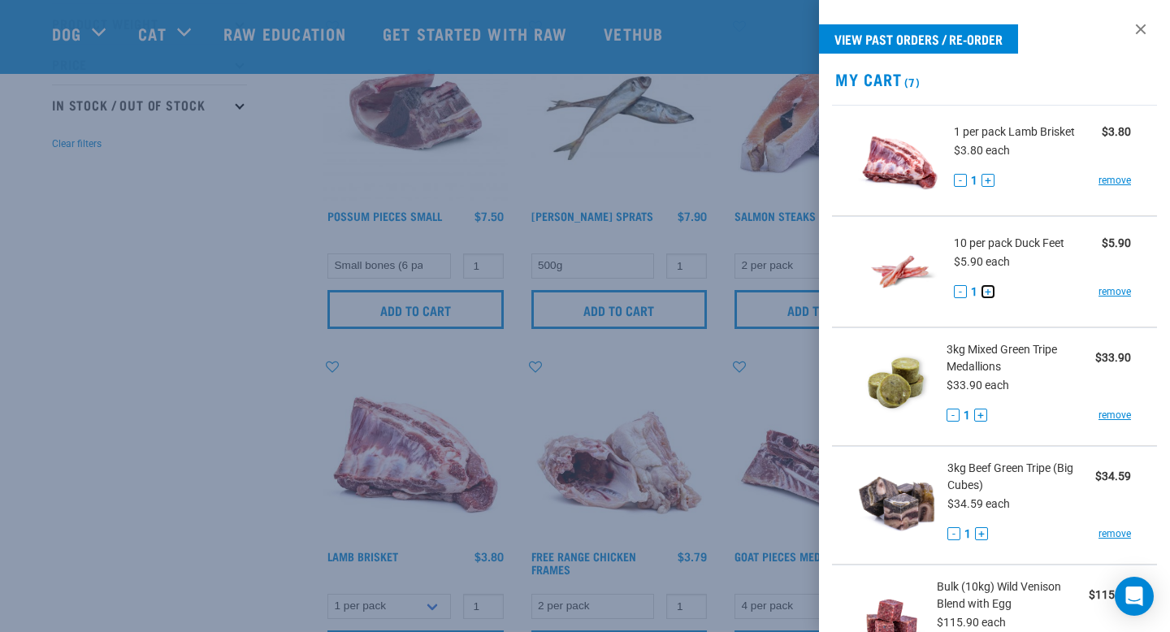
click at [993, 291] on button "+" at bounding box center [988, 291] width 13 height 13
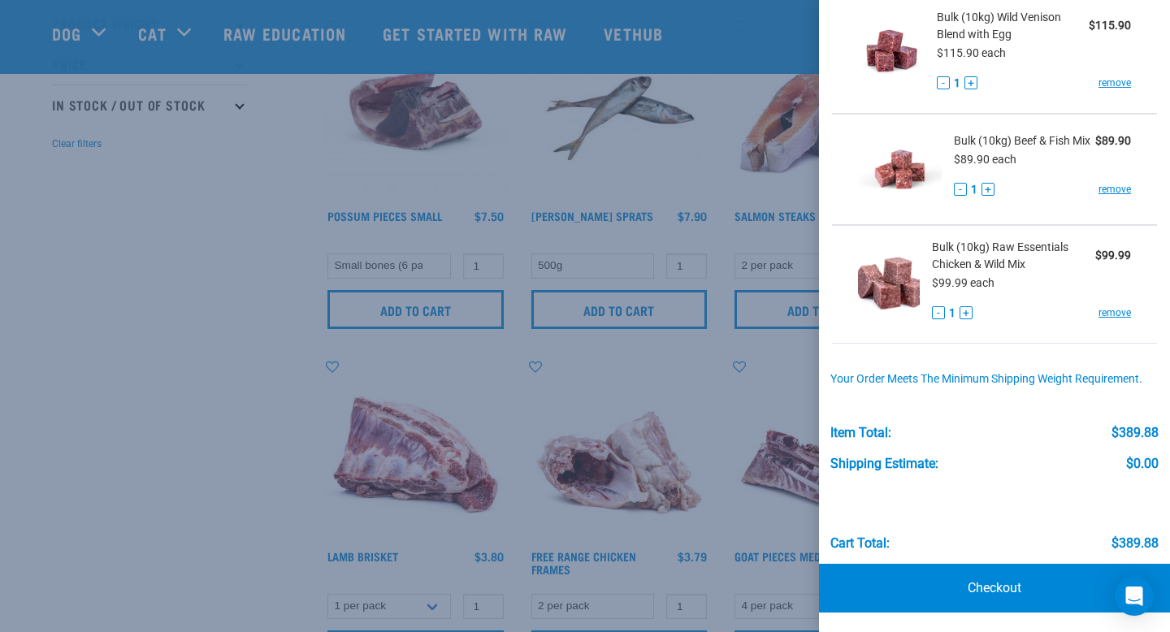
scroll to position [488, 0]
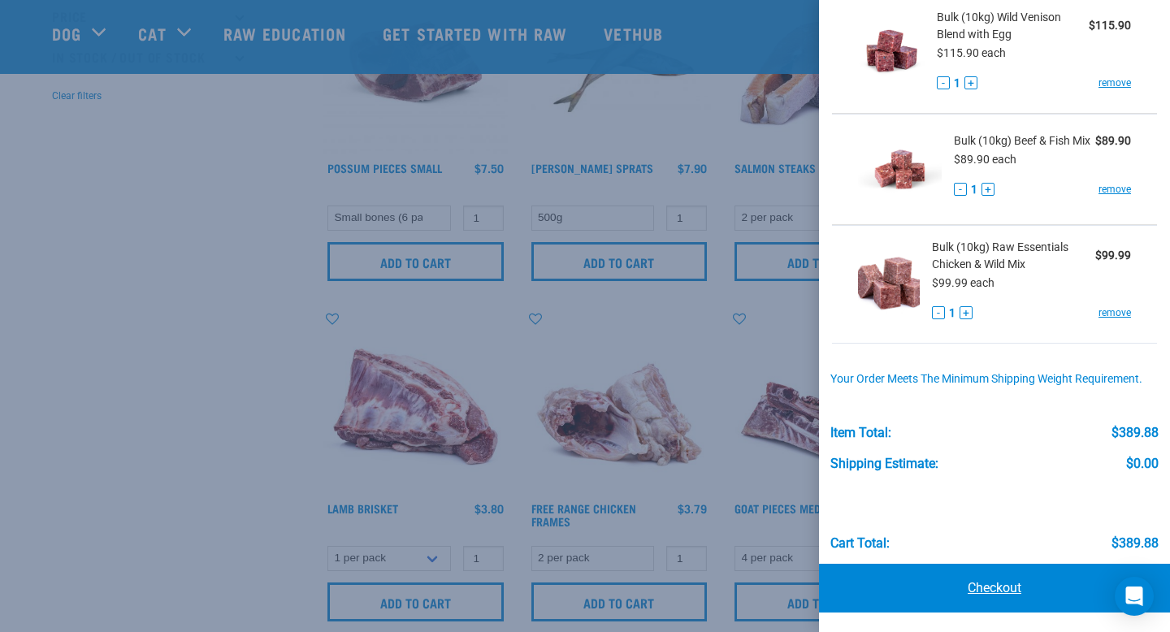
click at [994, 588] on link "Checkout" at bounding box center [994, 588] width 351 height 49
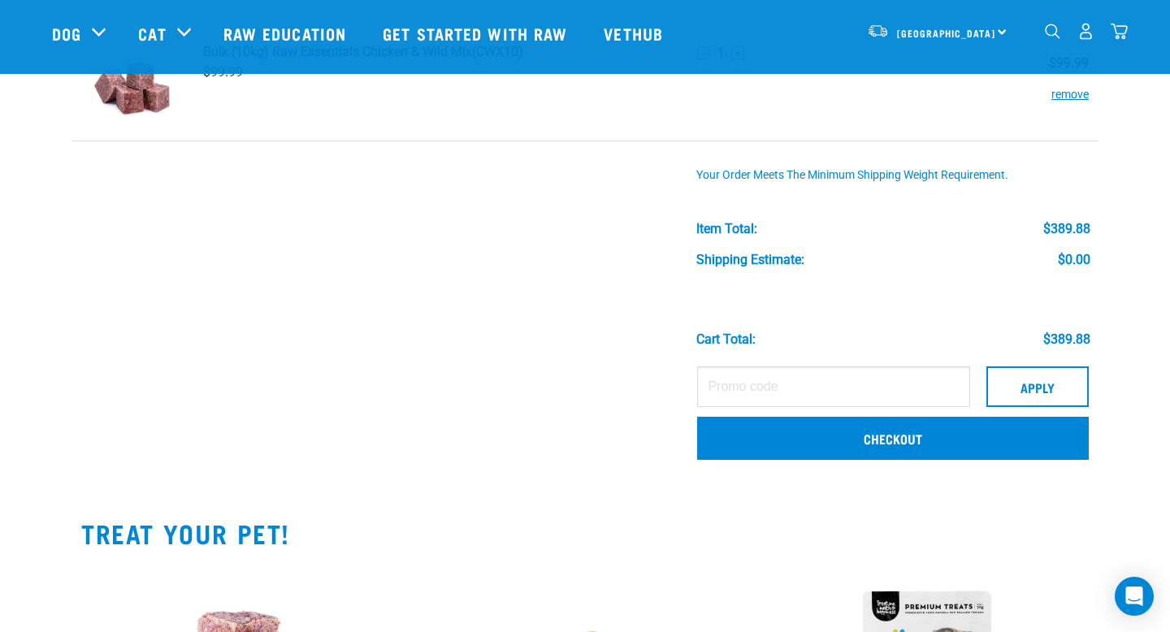
scroll to position [786, 0]
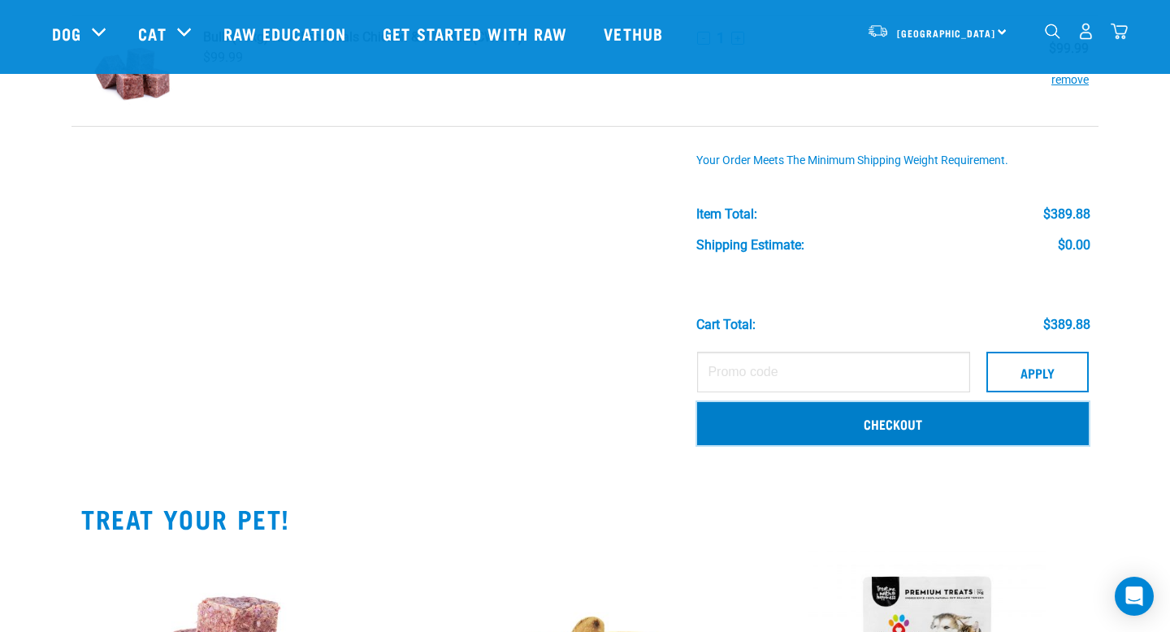
click at [870, 436] on link "Checkout" at bounding box center [893, 423] width 392 height 42
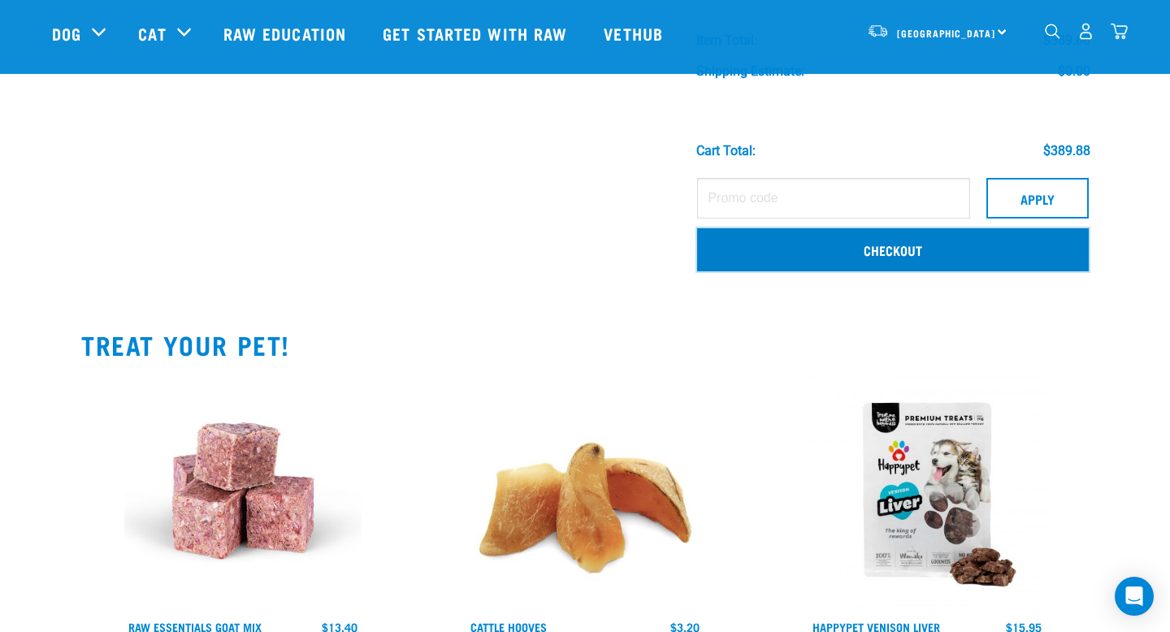
scroll to position [1026, 0]
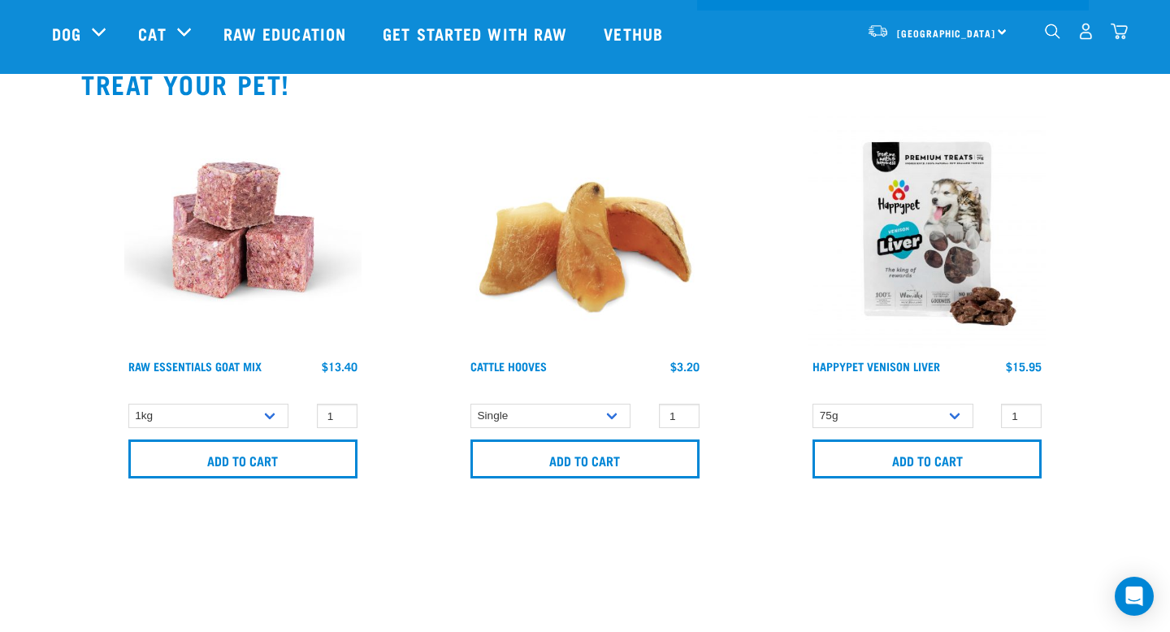
scroll to position [1251, 0]
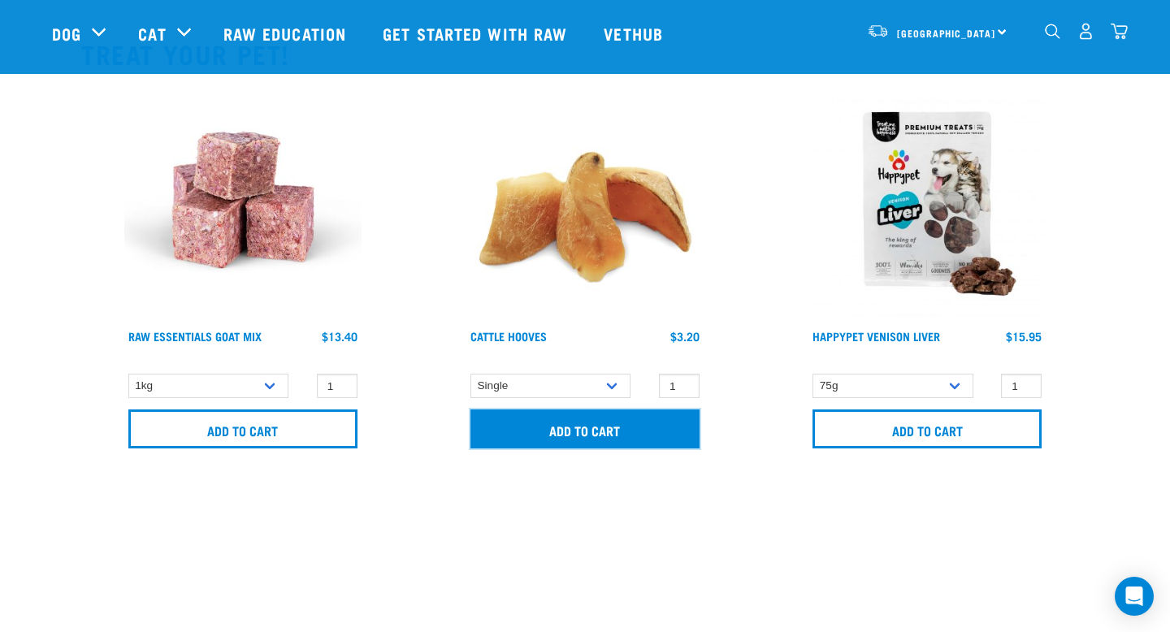
click at [596, 428] on input "Add to cart" at bounding box center [585, 429] width 229 height 39
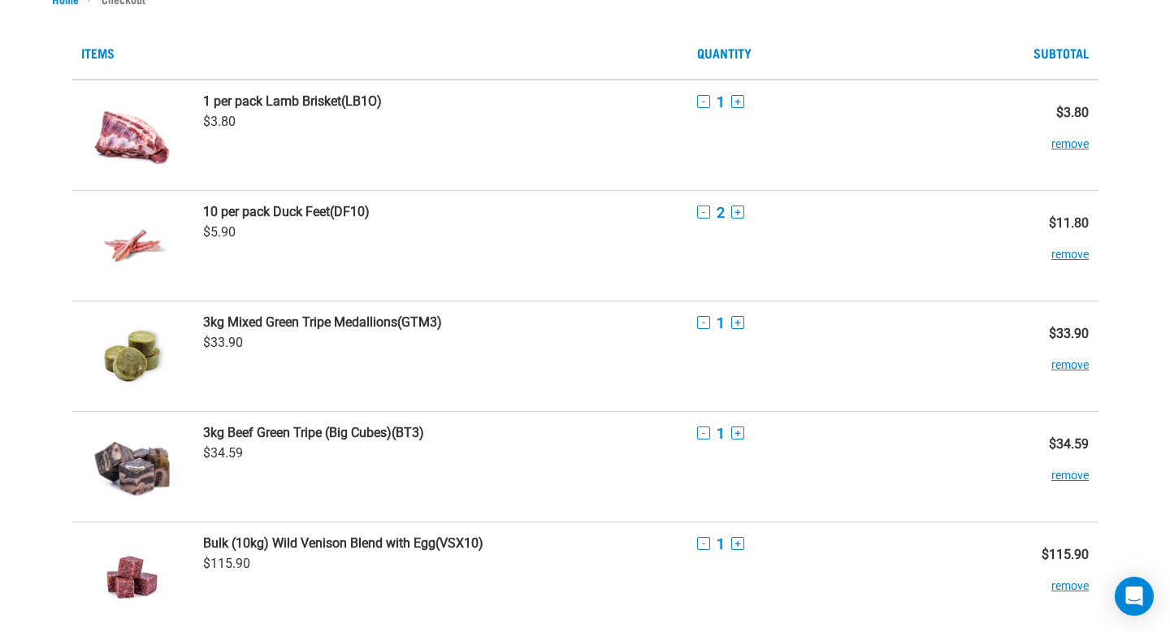
scroll to position [0, 0]
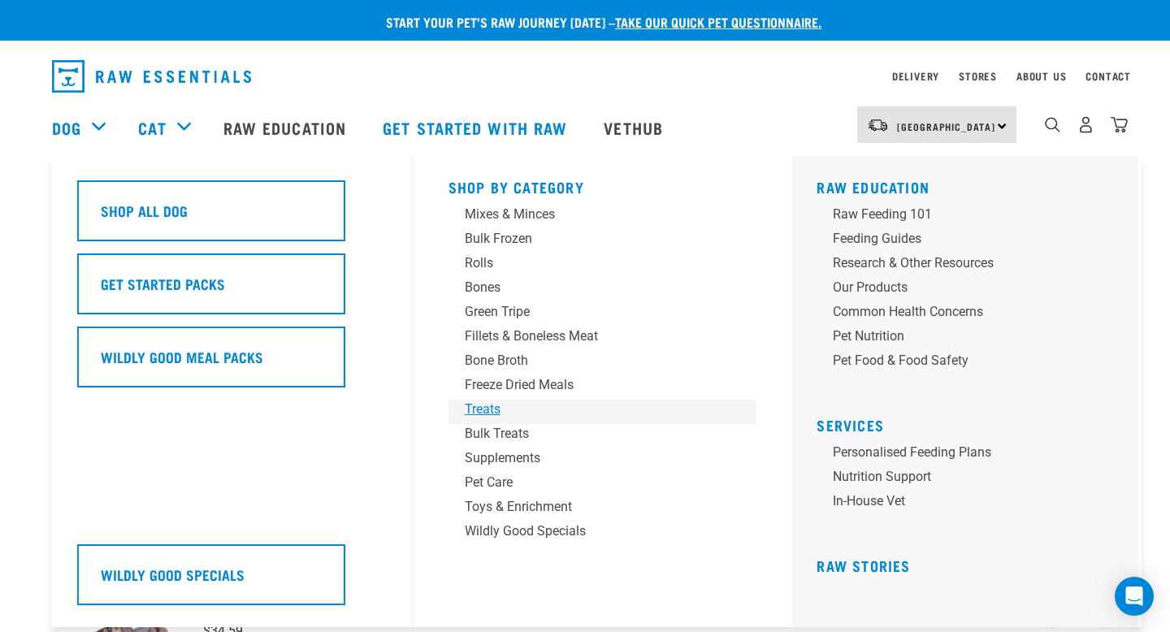
click at [491, 411] on div "Treats" at bounding box center [592, 410] width 254 height 20
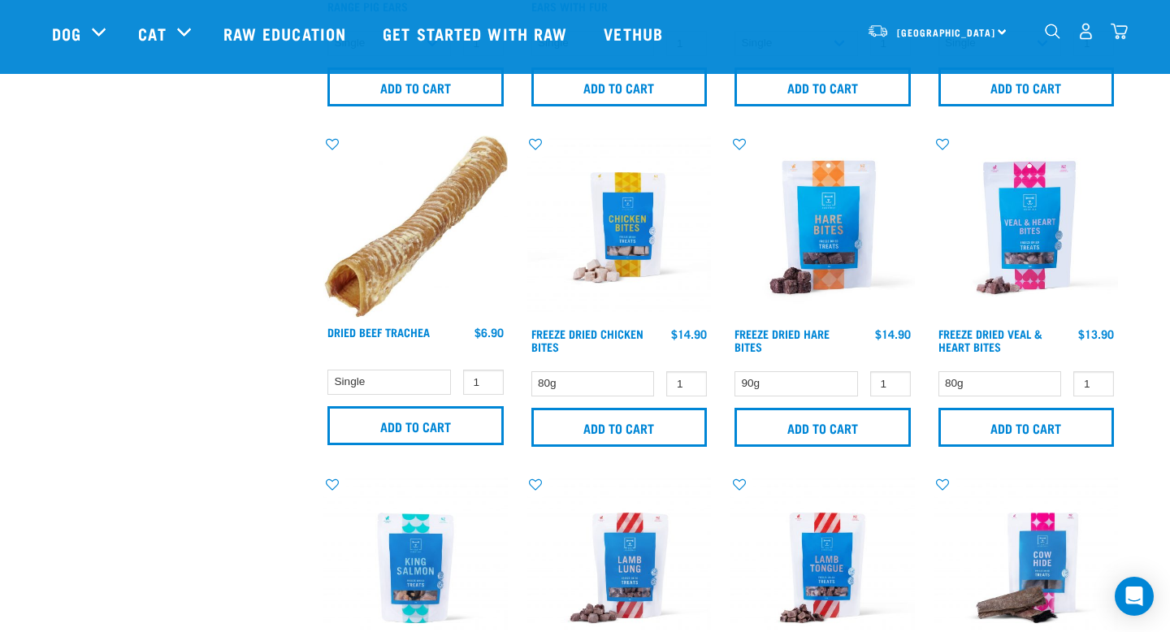
scroll to position [2016, 0]
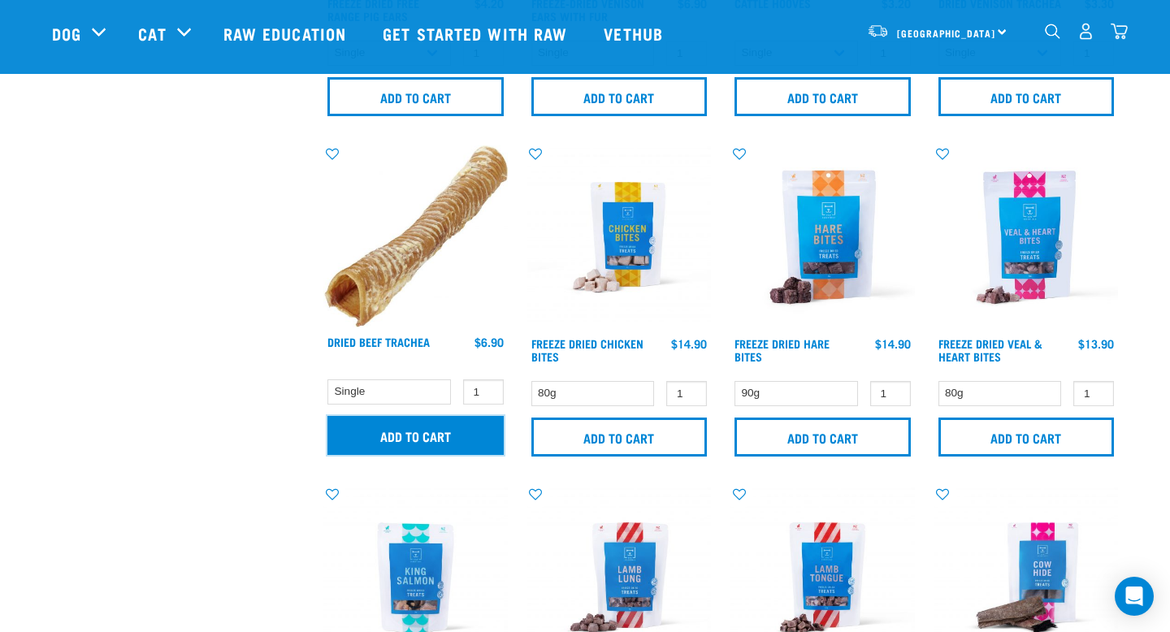
click at [410, 443] on input "Add to cart" at bounding box center [416, 435] width 176 height 39
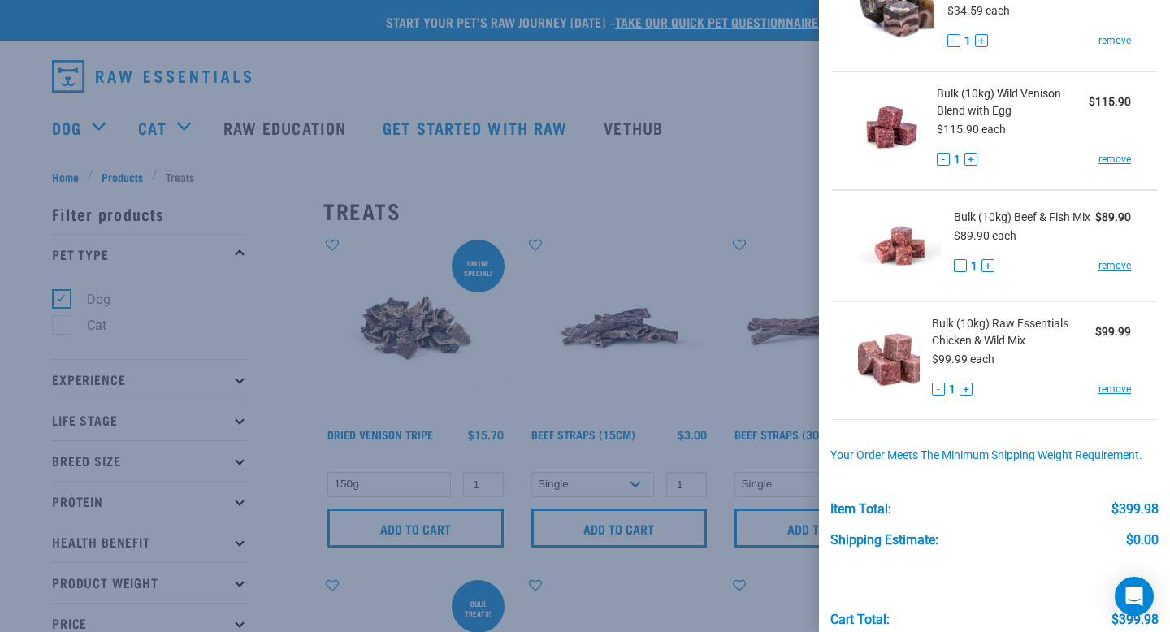
scroll to position [792, 0]
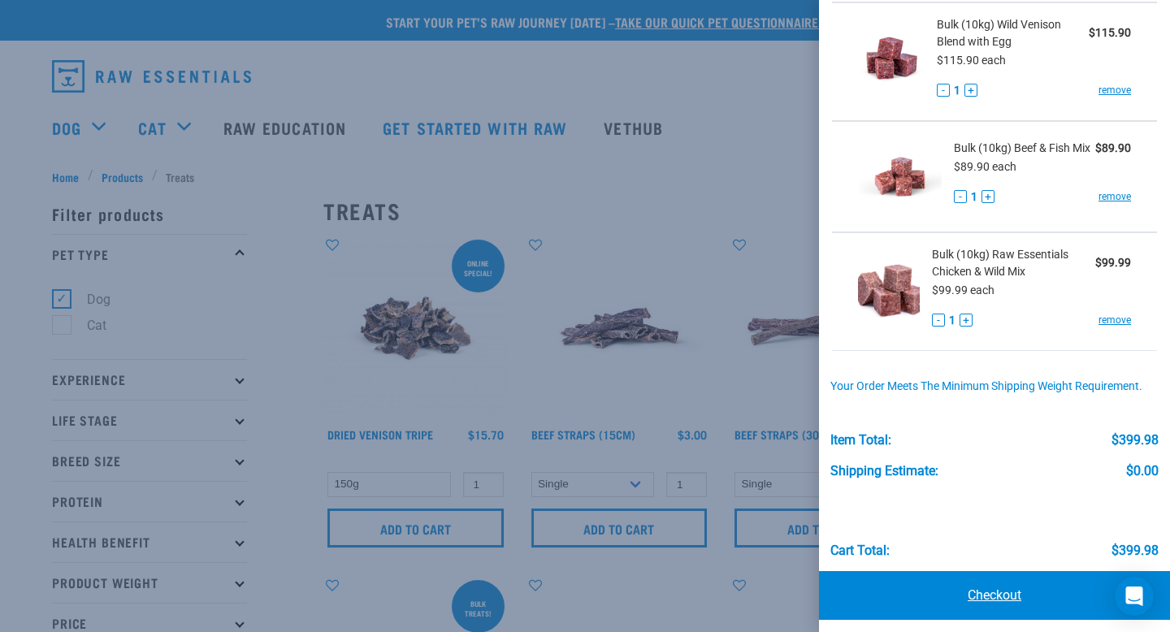
click at [1018, 592] on link "Checkout" at bounding box center [994, 595] width 351 height 49
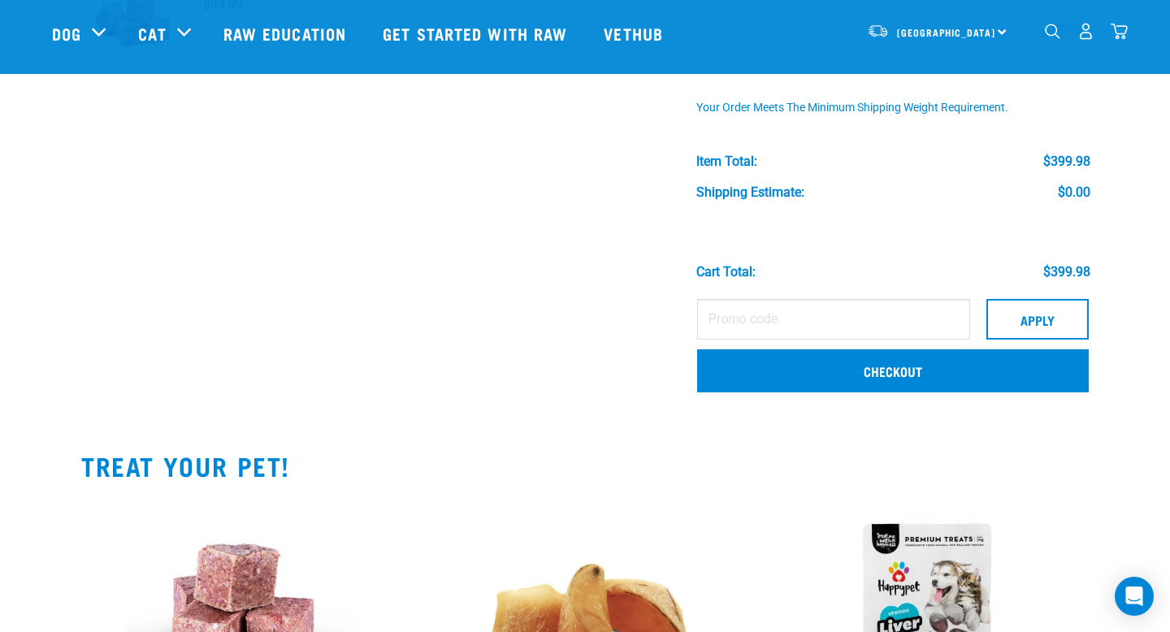
scroll to position [1042, 0]
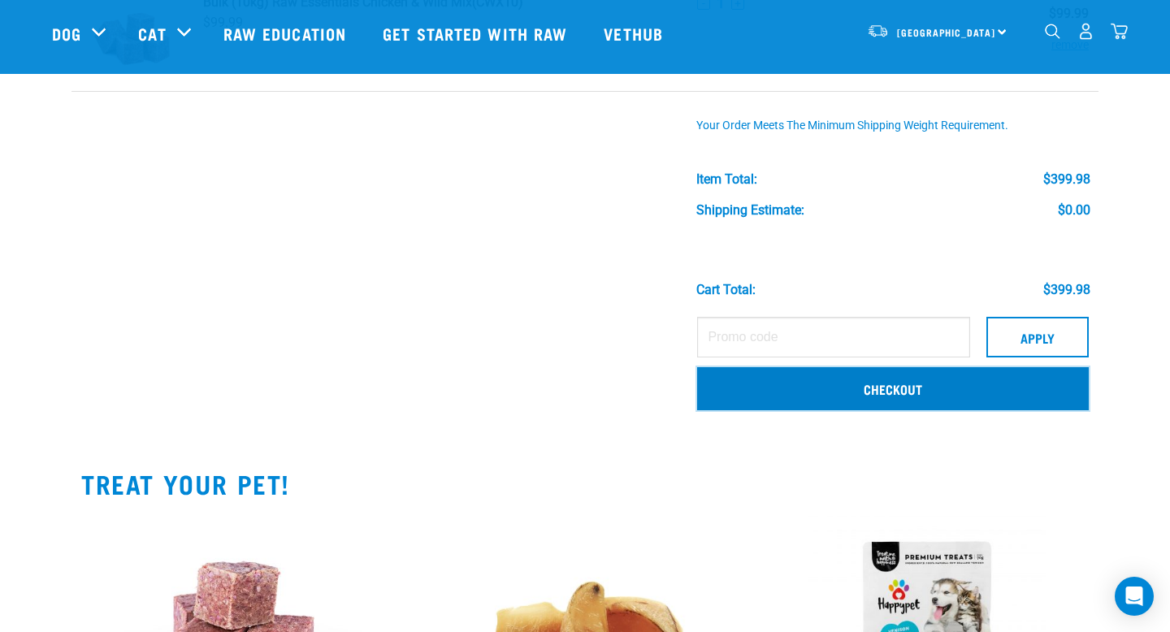
click at [901, 380] on link "Checkout" at bounding box center [893, 388] width 392 height 42
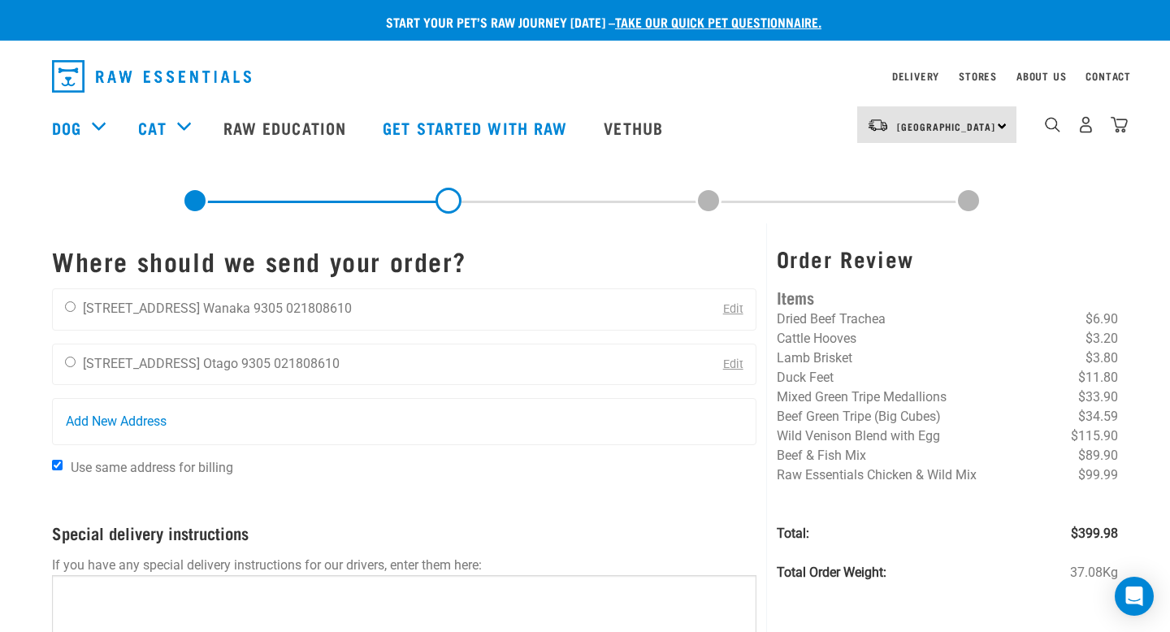
click at [353, 366] on div "[PERSON_NAME] [STREET_ADDRESS] [GEOGRAPHIC_DATA] 9305 021808610 Edit" at bounding box center [404, 365] width 705 height 42
click at [107, 362] on li "[STREET_ADDRESS]" at bounding box center [141, 363] width 117 height 15
click at [67, 362] on input "radio" at bounding box center [70, 362] width 11 height 11
radio input "true"
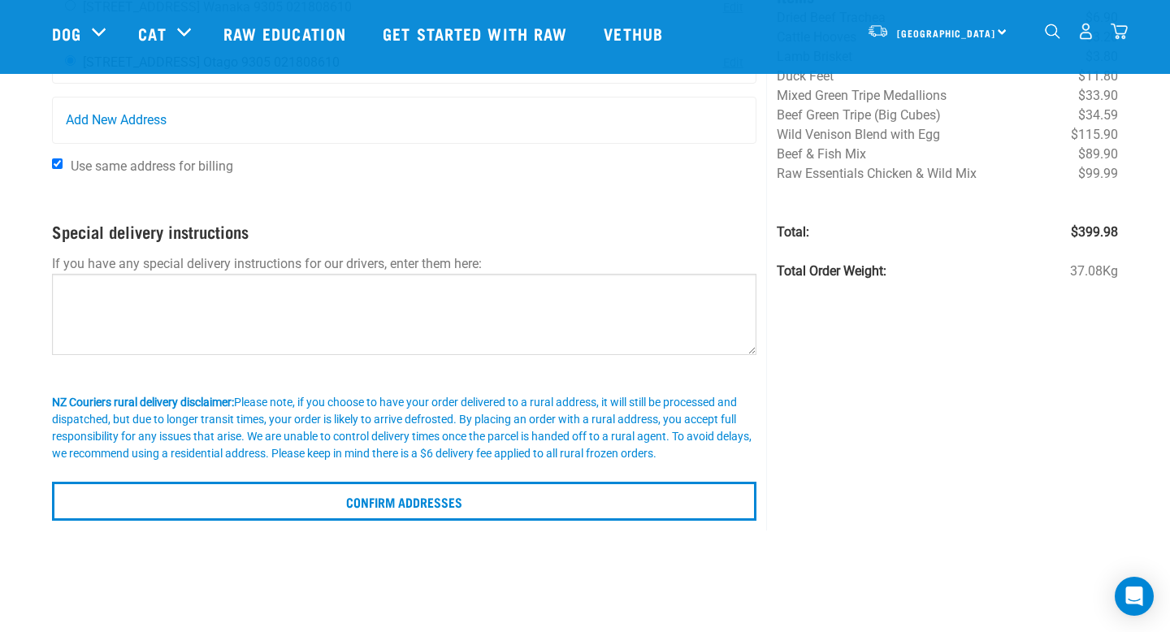
scroll to position [189, 0]
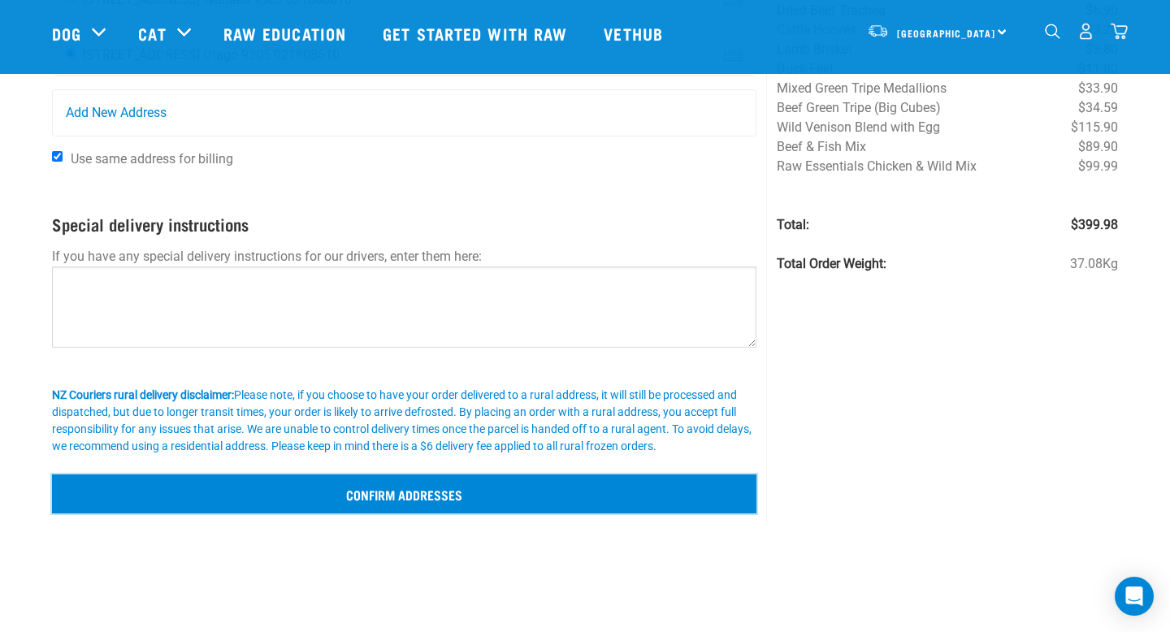
click at [372, 496] on input "Confirm addresses" at bounding box center [404, 494] width 705 height 39
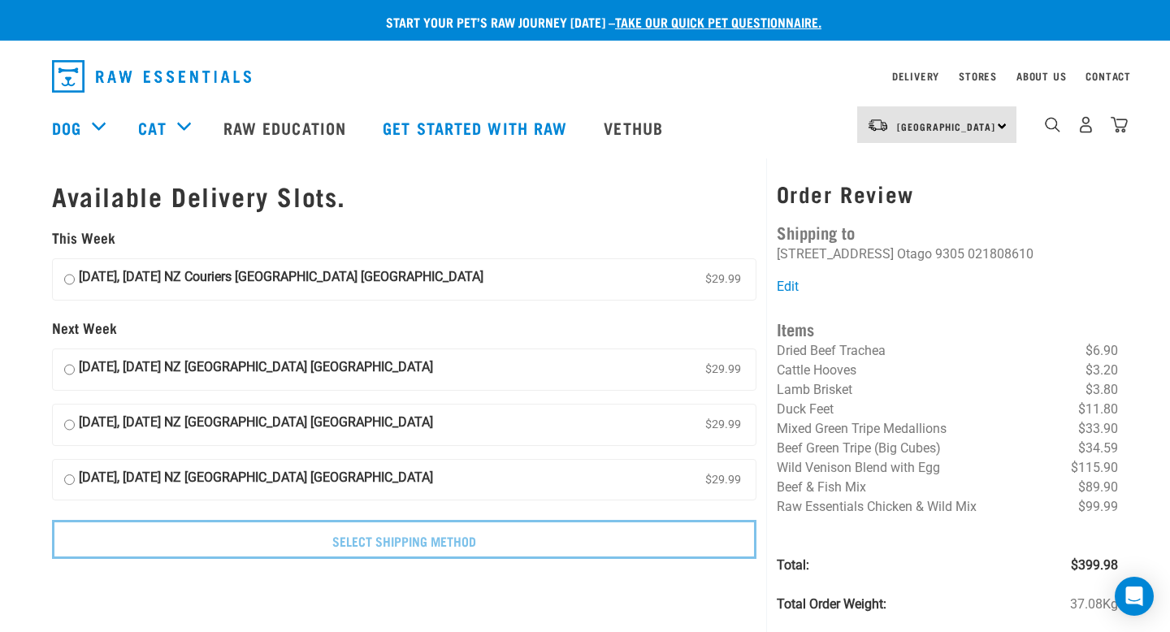
click at [318, 277] on strong "[DATE], [DATE] NZ Couriers [GEOGRAPHIC_DATA] [GEOGRAPHIC_DATA]" at bounding box center [281, 279] width 405 height 24
click at [75, 277] on input "[DATE], [DATE] NZ Couriers [GEOGRAPHIC_DATA] [GEOGRAPHIC_DATA] $29.99" at bounding box center [69, 279] width 11 height 24
radio input "true"
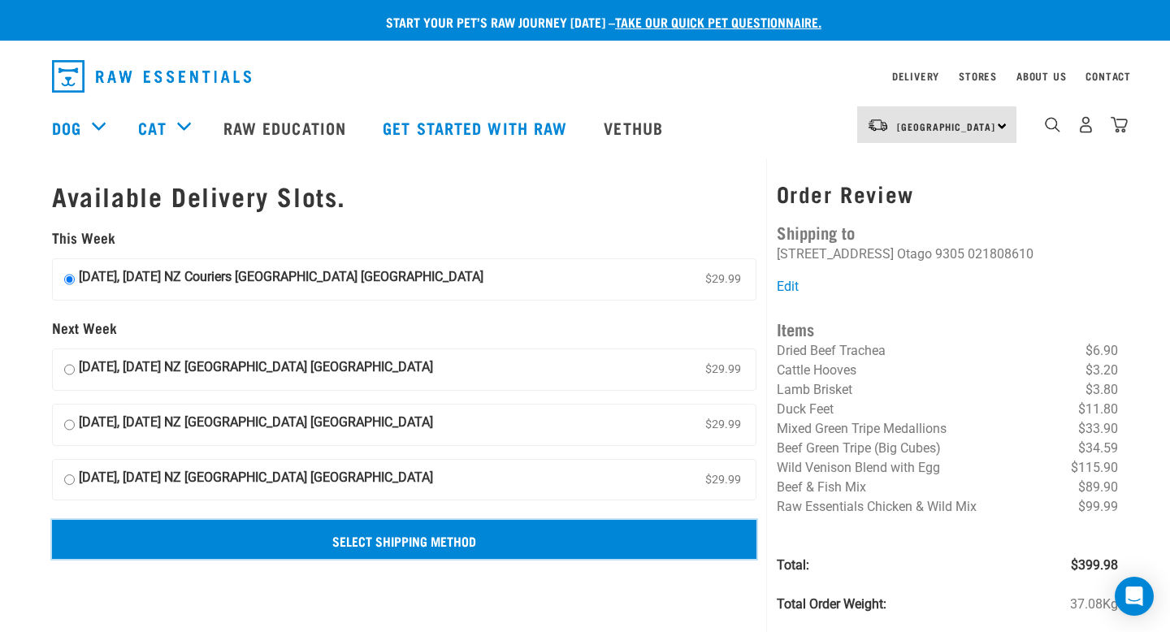
click at [429, 541] on input "Select Shipping Method" at bounding box center [404, 539] width 705 height 39
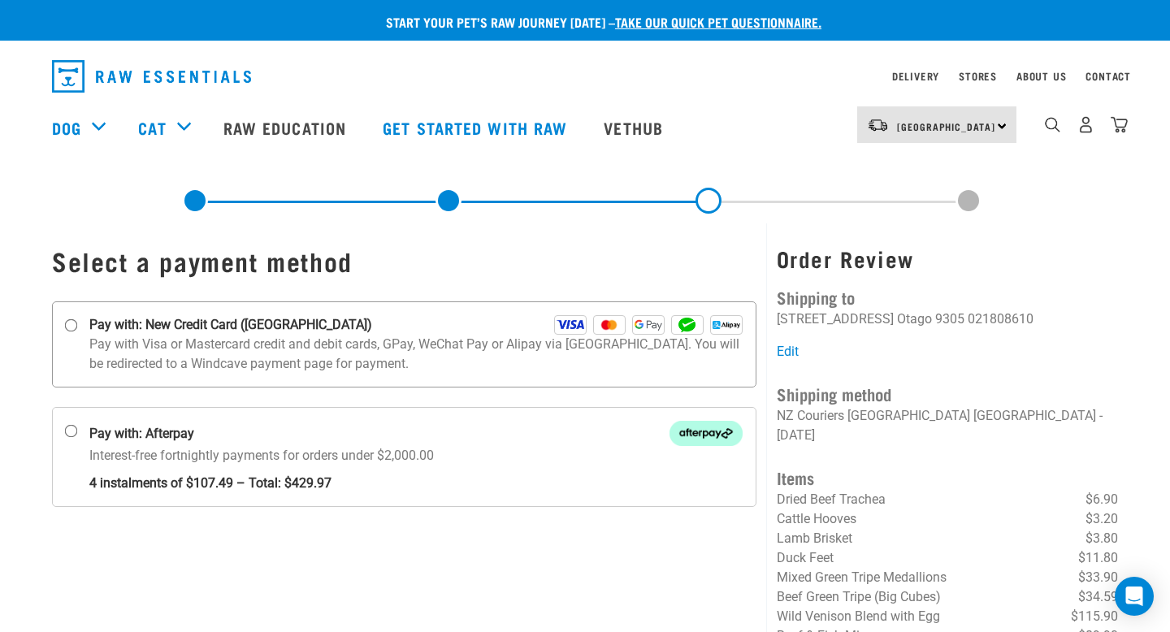
click at [409, 350] on p "Pay with Visa or Mastercard credit and debit cards, GPay, WeChat Pay or Alipay …" at bounding box center [415, 354] width 653 height 39
click at [78, 332] on input "Pay with: New Credit Card (Windcave)" at bounding box center [71, 325] width 13 height 13
radio input "true"
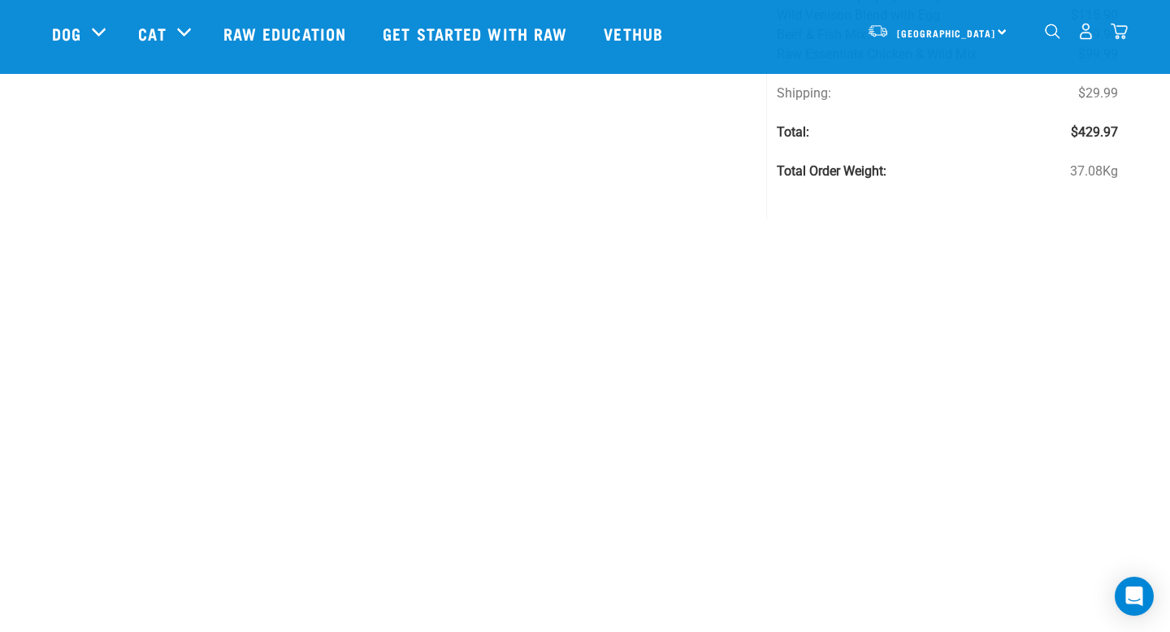
scroll to position [246, 0]
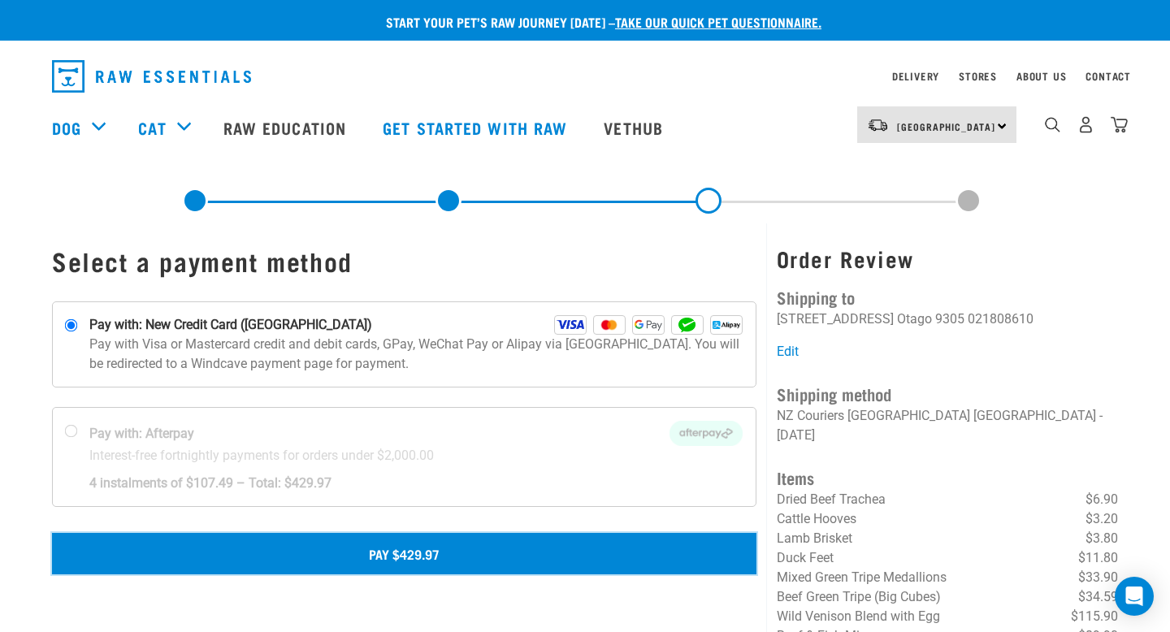
click at [428, 555] on button "Pay $429.97" at bounding box center [404, 553] width 705 height 41
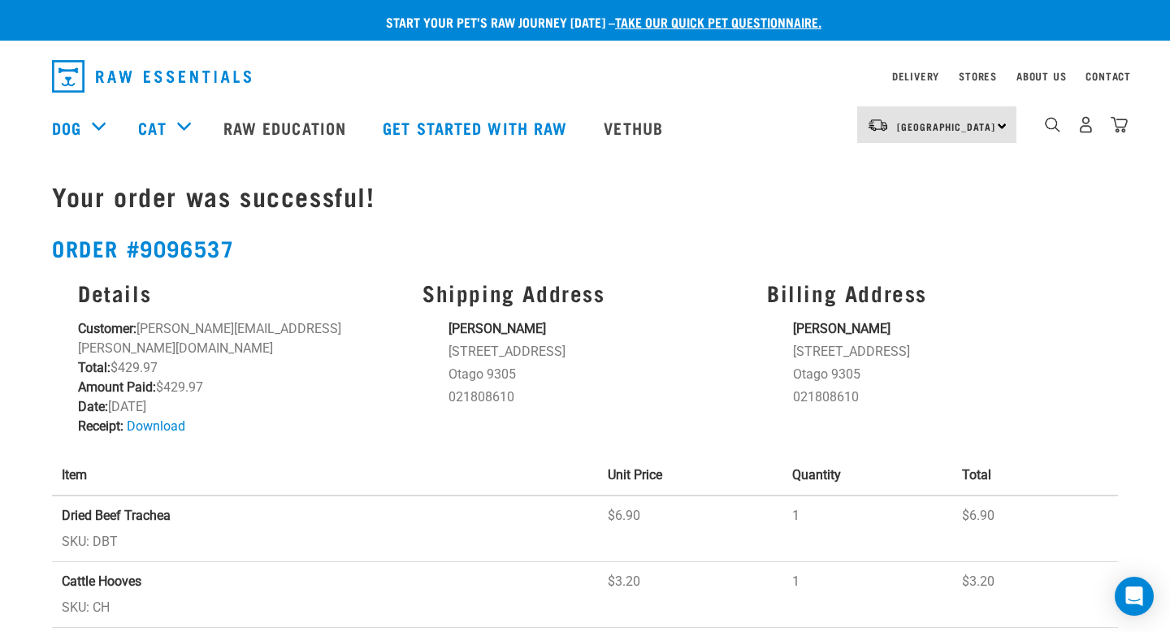
click at [211, 75] on img "dropdown navigation" at bounding box center [151, 76] width 199 height 33
click at [276, 126] on link "Raw Education" at bounding box center [286, 127] width 159 height 65
click at [280, 132] on link "Raw Education" at bounding box center [286, 127] width 159 height 65
click at [321, 136] on link "Raw Education" at bounding box center [286, 127] width 159 height 65
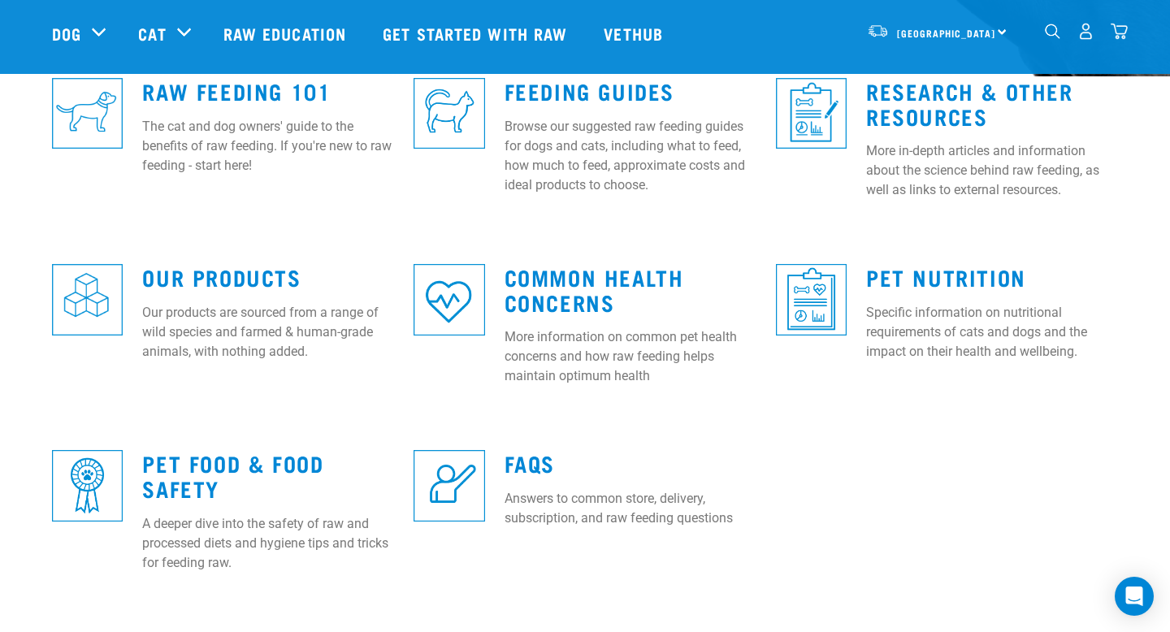
scroll to position [477, 0]
click at [601, 282] on link "Common Health Concerns" at bounding box center [595, 288] width 180 height 37
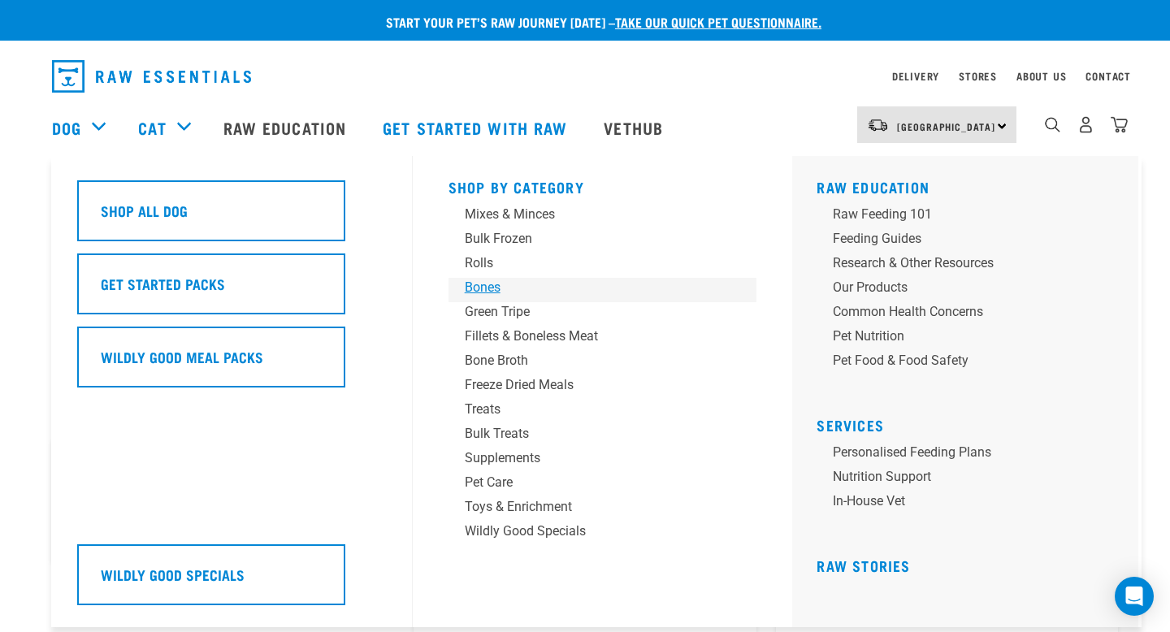
click at [483, 284] on div "Bones" at bounding box center [592, 288] width 254 height 20
